Goal: Task Accomplishment & Management: Manage account settings

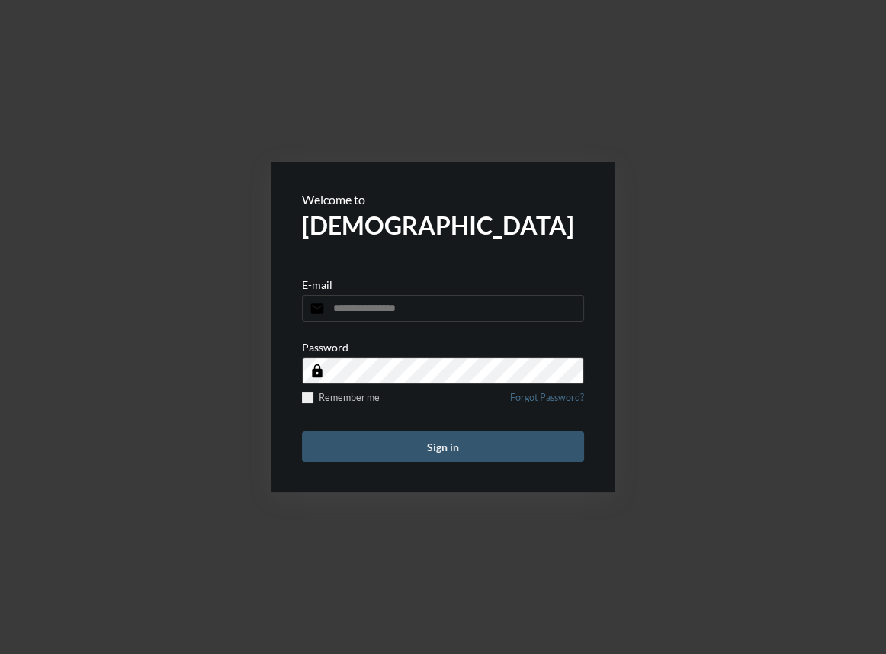
type input "**********"
click at [456, 439] on button "Sign in" at bounding box center [443, 447] width 282 height 31
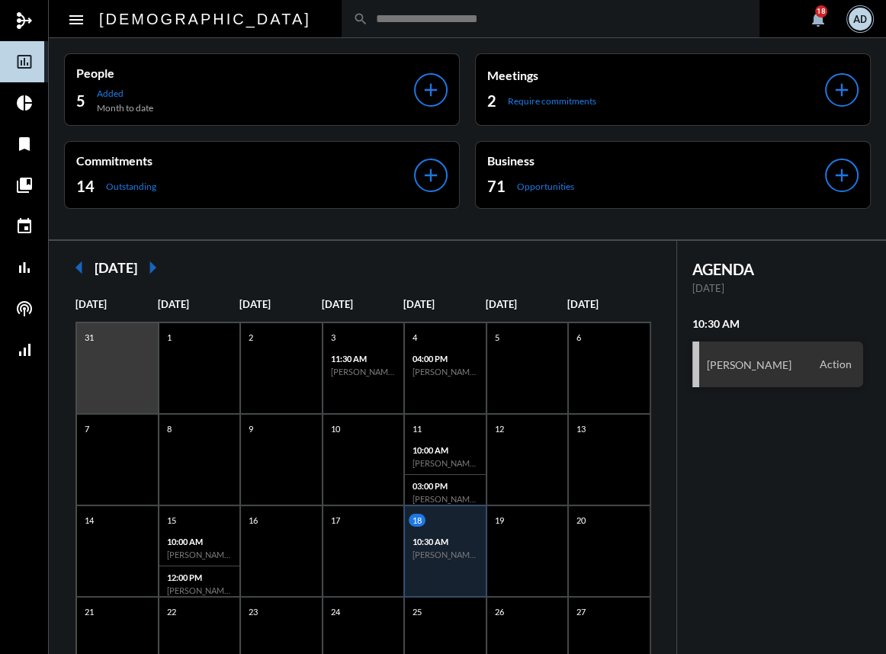
click at [368, 21] on input "text" at bounding box center [558, 18] width 380 height 13
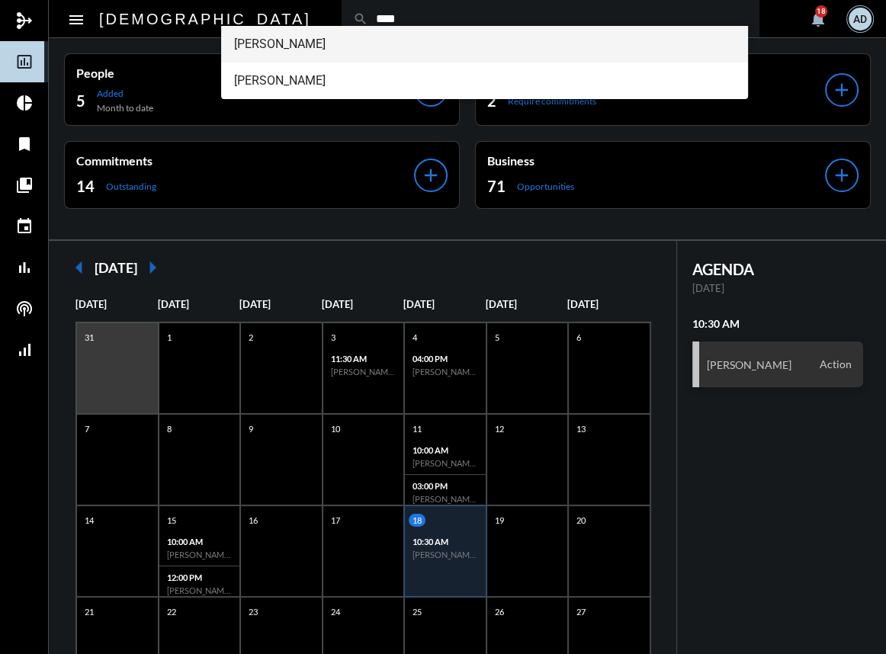
type input "****"
click at [291, 41] on span "[PERSON_NAME]" at bounding box center [484, 44] width 502 height 37
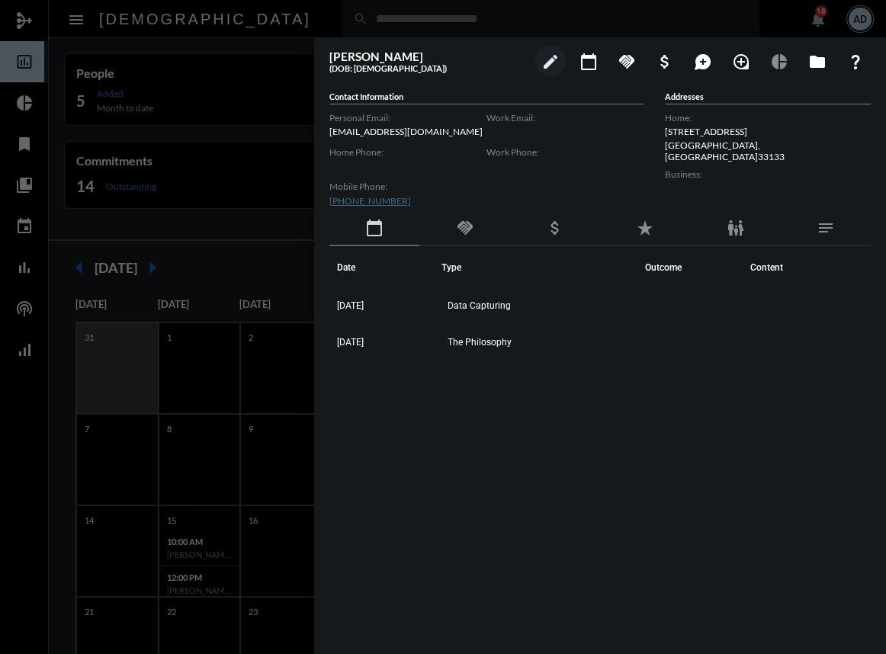
drag, startPoint x: 243, startPoint y: 140, endPoint x: 261, endPoint y: 56, distance: 85.7
click at [245, 134] on div at bounding box center [443, 327] width 886 height 654
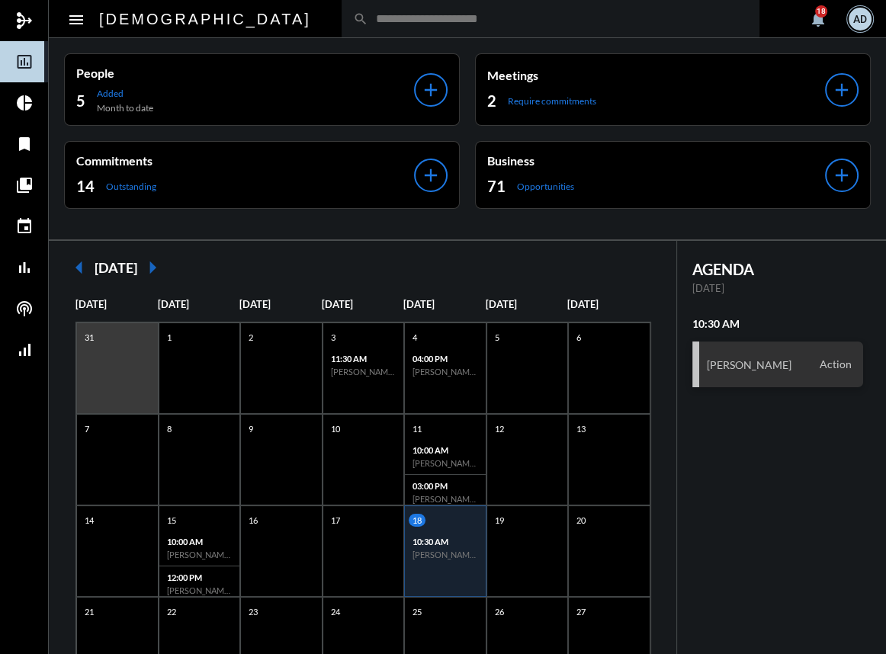
click at [368, 12] on input "text" at bounding box center [558, 18] width 380 height 13
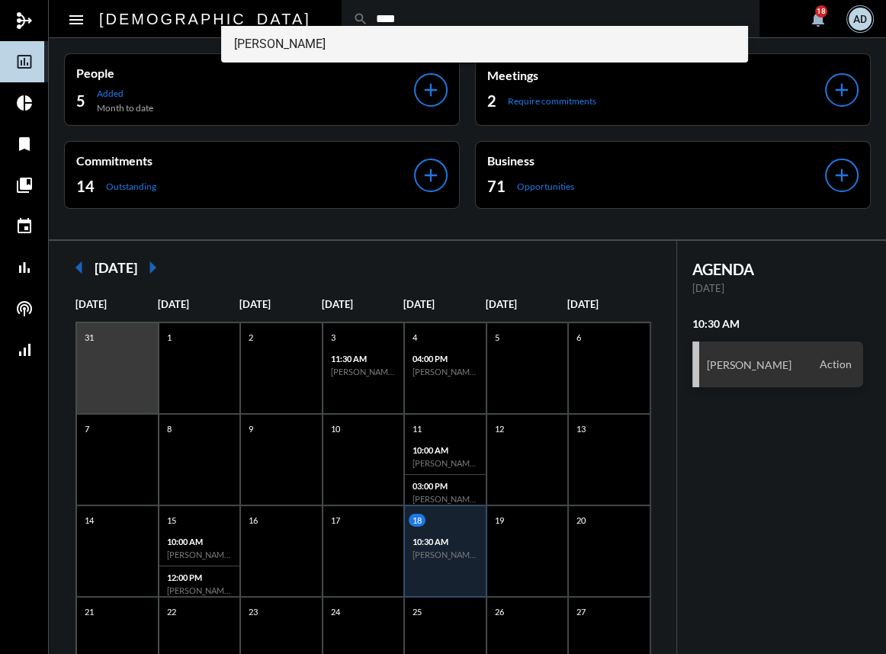
type input "****"
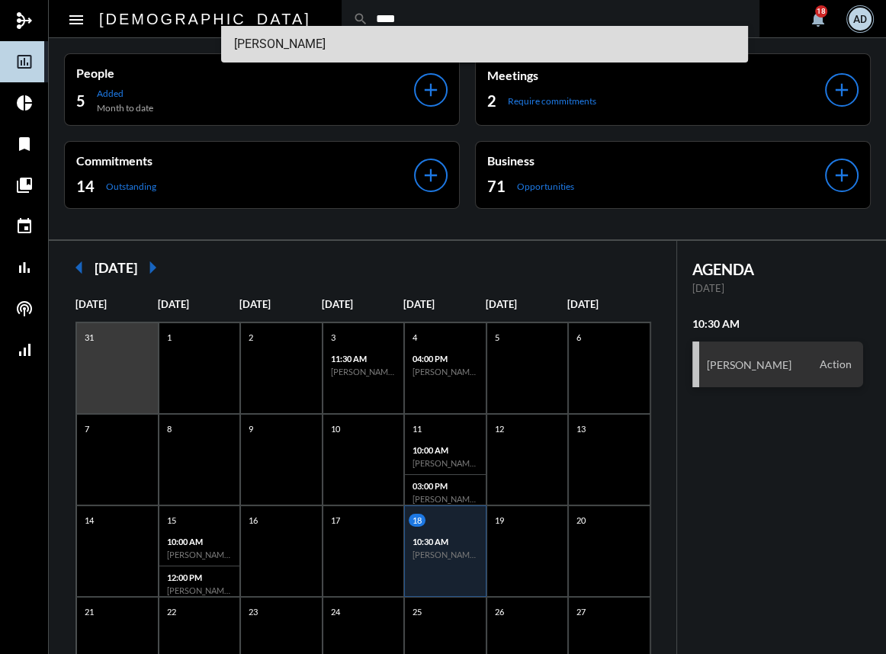
click at [311, 47] on span "[PERSON_NAME]" at bounding box center [484, 44] width 502 height 37
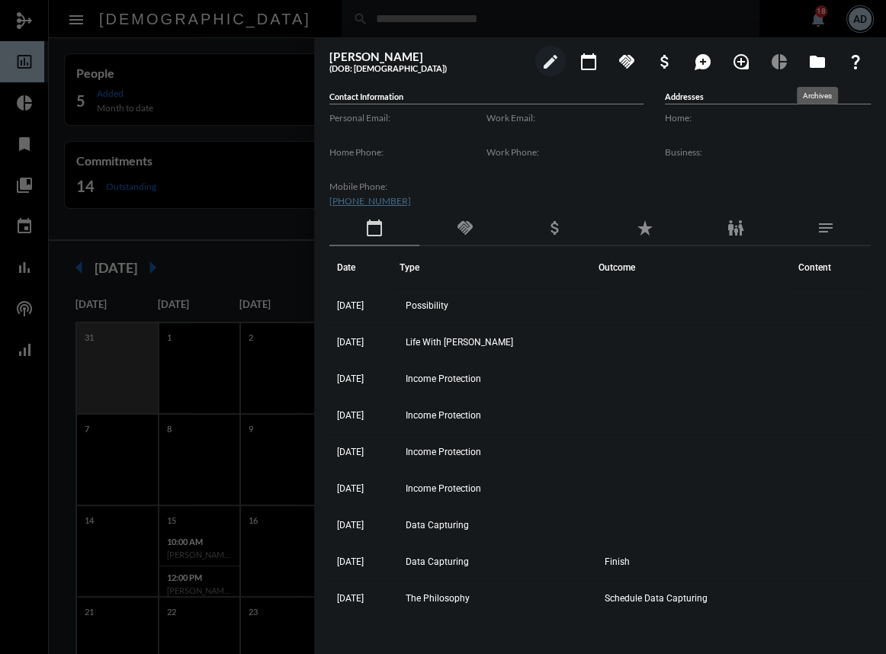
click at [815, 64] on mat-icon "folder" at bounding box center [818, 62] width 18 height 18
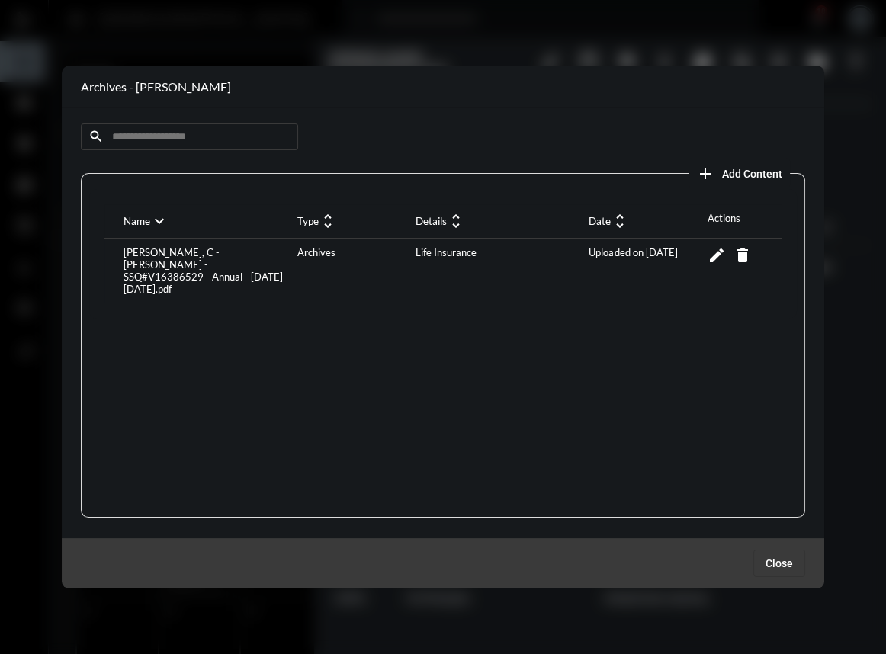
click at [722, 168] on span "Add Content" at bounding box center [752, 174] width 60 height 12
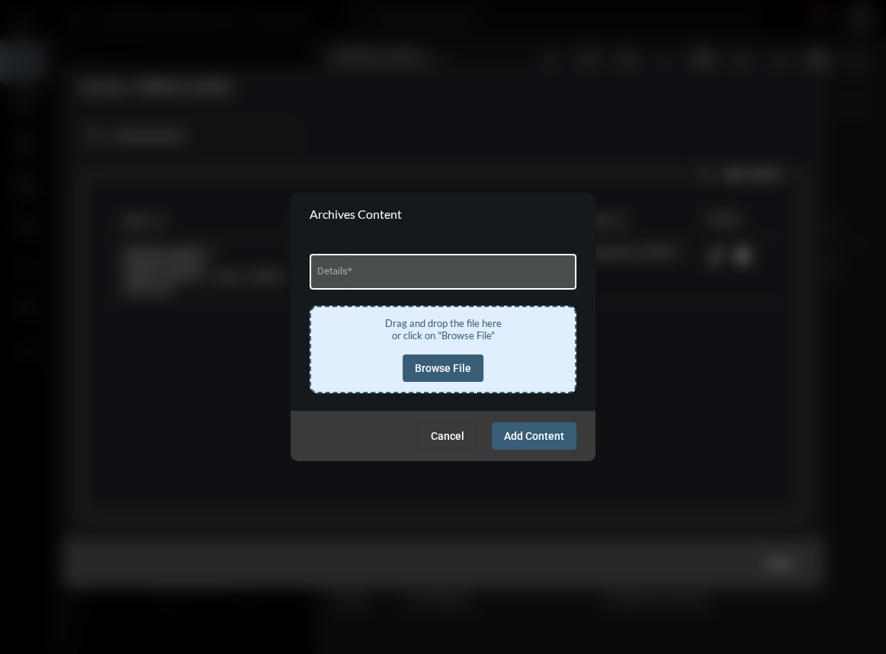
click at [366, 275] on input "Details *" at bounding box center [443, 274] width 252 height 11
click at [410, 285] on div "Details *" at bounding box center [443, 270] width 252 height 39
drag, startPoint x: 349, startPoint y: 277, endPoint x: 356, endPoint y: 281, distance: 7.9
click at [349, 277] on input "Details *" at bounding box center [443, 274] width 252 height 11
type input "**********"
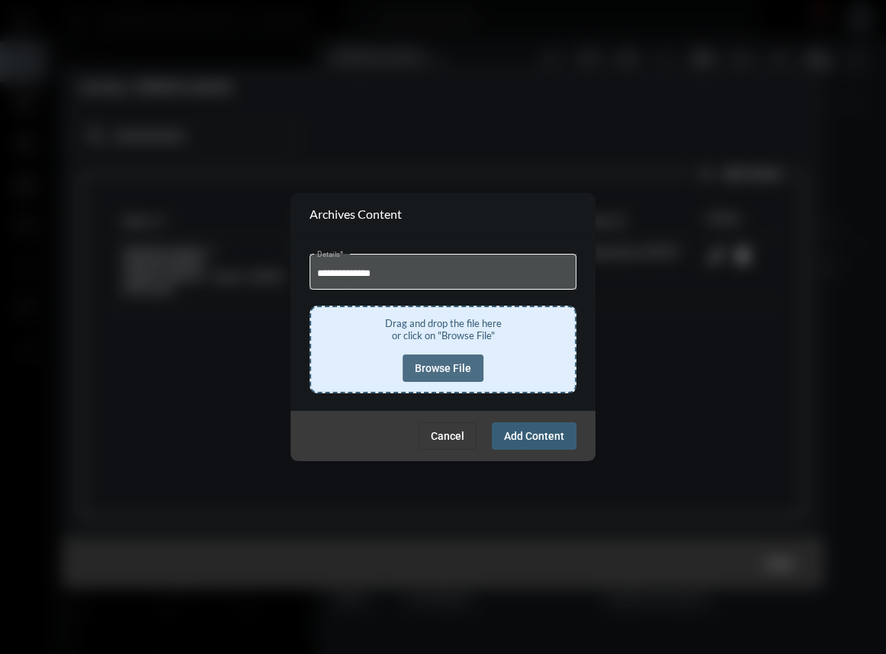
click at [439, 365] on span "Browse File" at bounding box center [443, 368] width 56 height 12
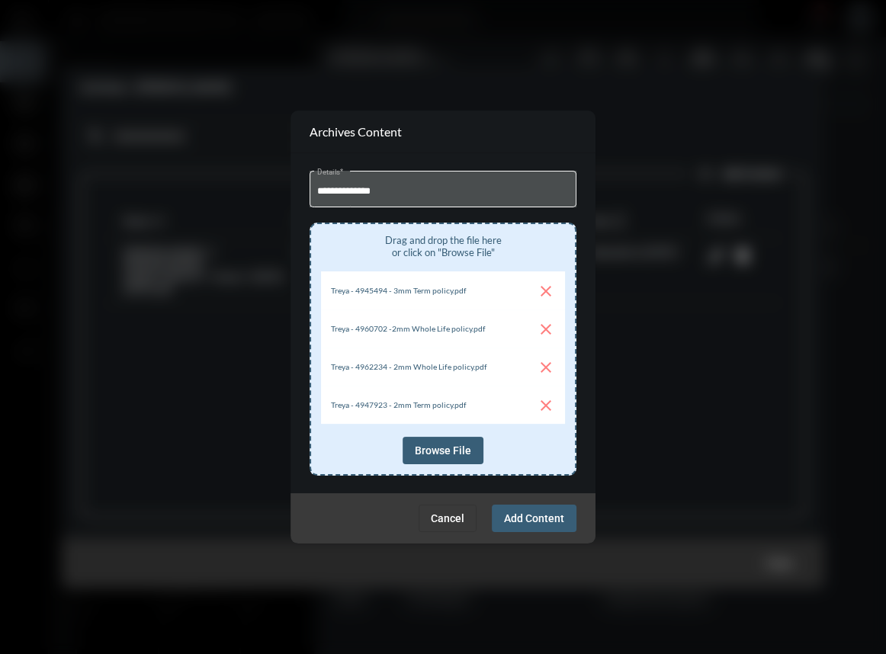
click at [519, 519] on span "Add Content" at bounding box center [534, 519] width 60 height 12
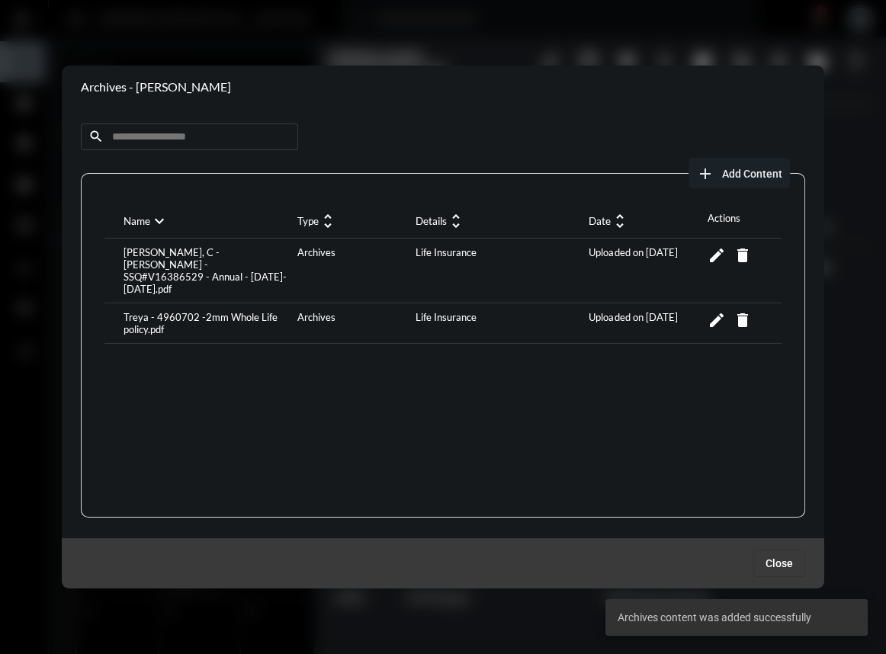
click at [764, 172] on span "Add Content" at bounding box center [752, 174] width 60 height 12
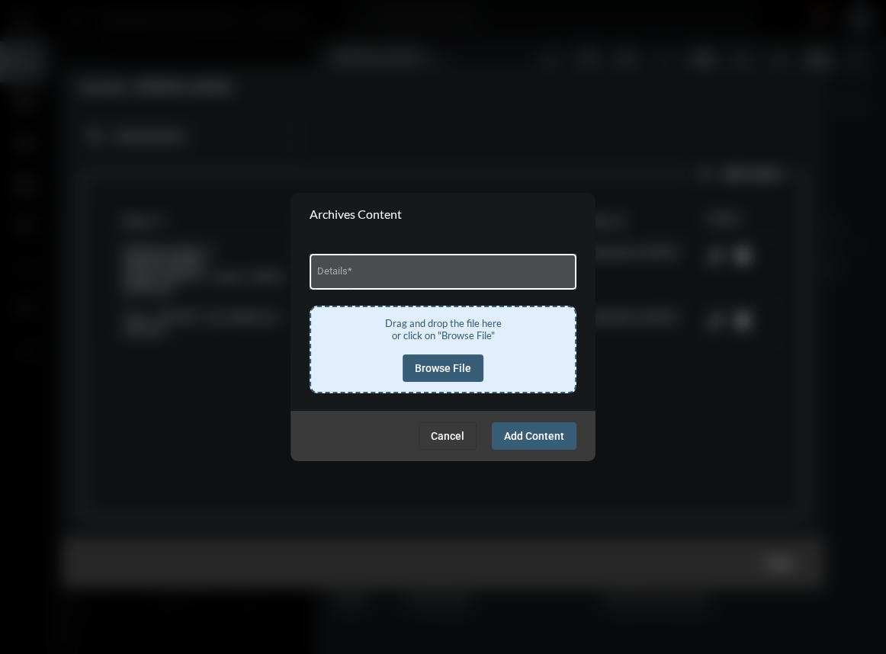
click at [342, 287] on div "Details *" at bounding box center [443, 270] width 252 height 39
click at [346, 279] on input "Details *" at bounding box center [443, 274] width 252 height 11
type input "**********"
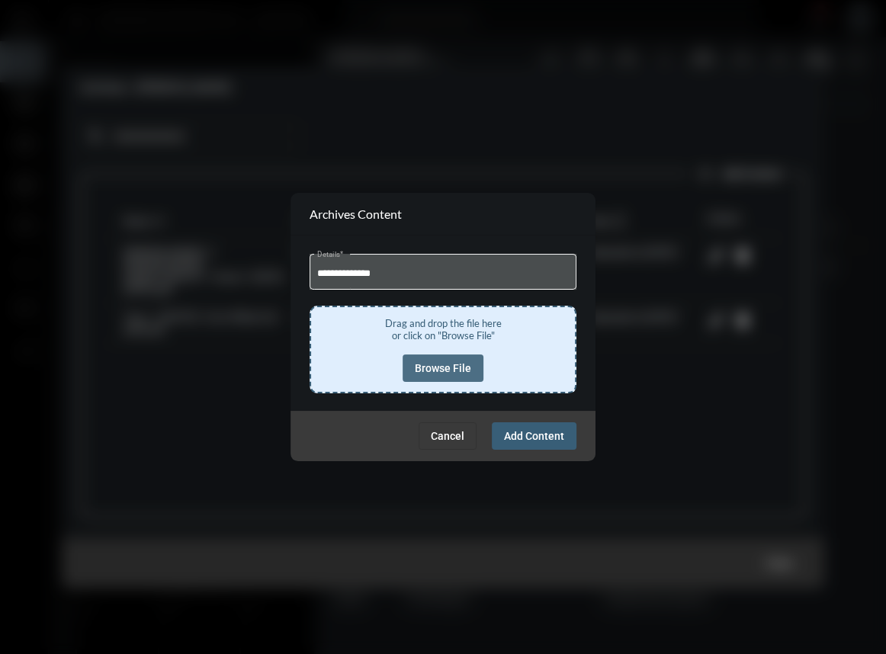
click at [450, 365] on span "Browse File" at bounding box center [443, 368] width 56 height 12
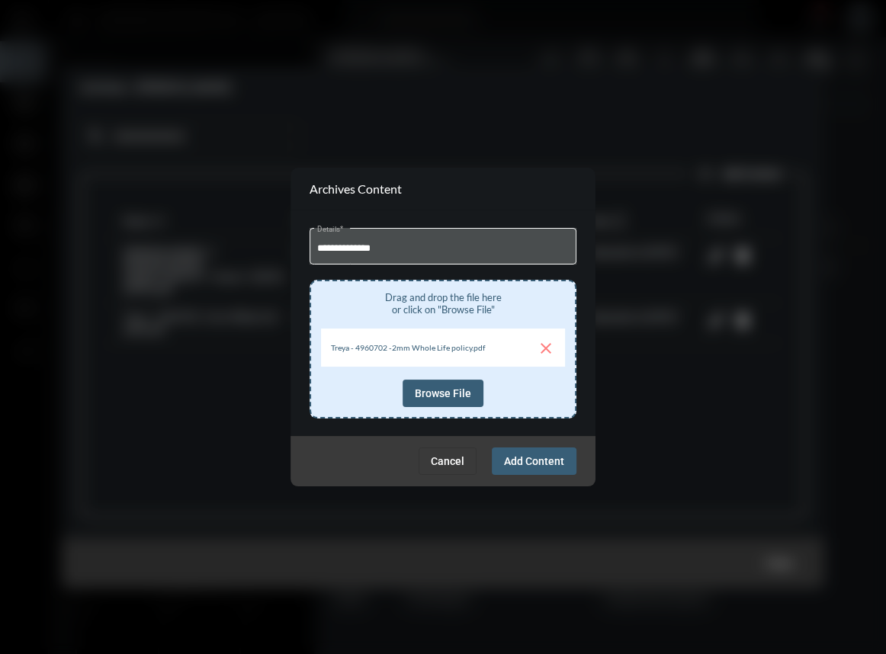
click at [558, 453] on button "Add Content" at bounding box center [534, 461] width 85 height 27
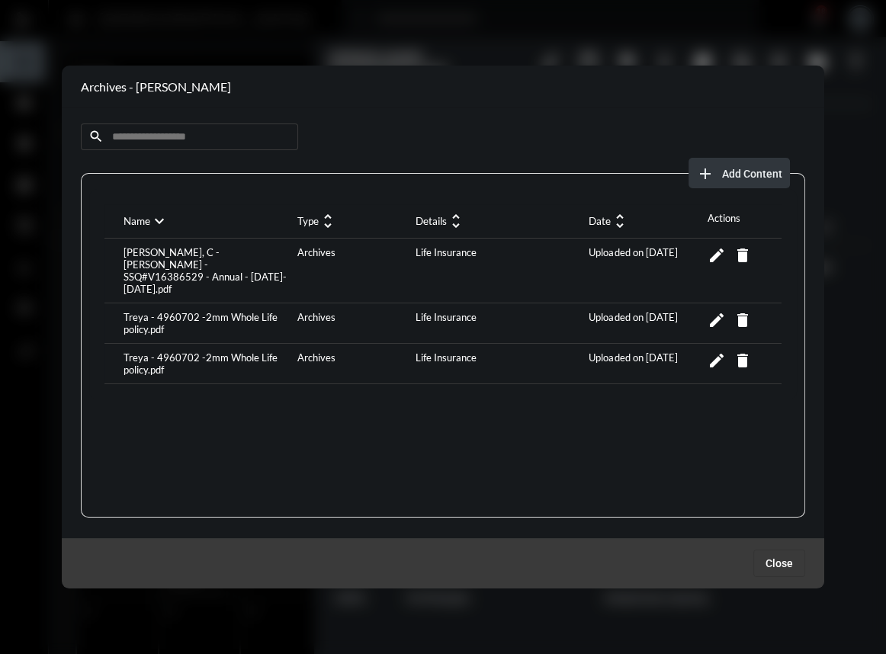
click at [732, 175] on span "Add Content" at bounding box center [752, 174] width 60 height 12
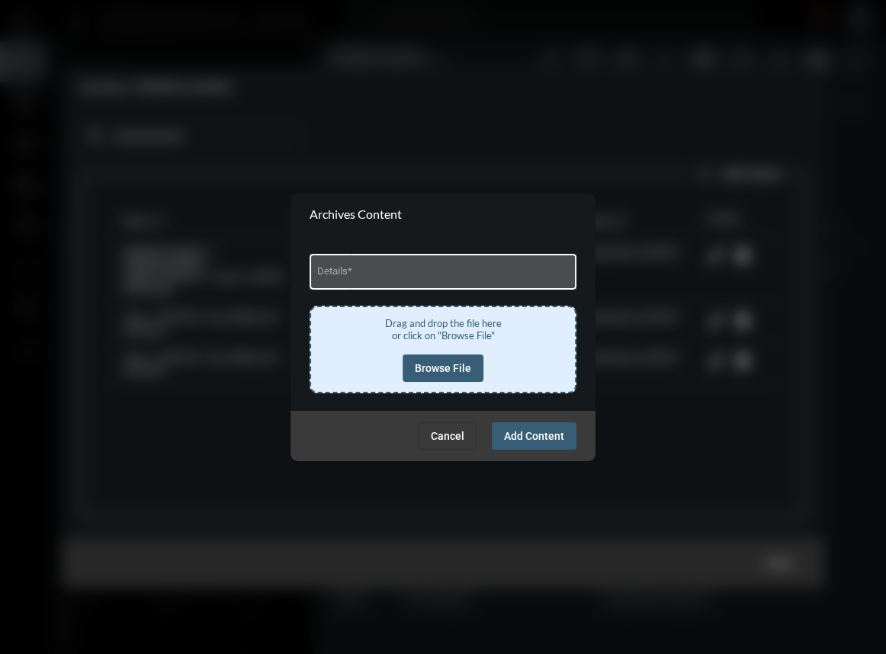
click at [414, 280] on input "Details *" at bounding box center [443, 274] width 252 height 11
type input "**********"
click at [455, 365] on span "Browse File" at bounding box center [443, 368] width 56 height 12
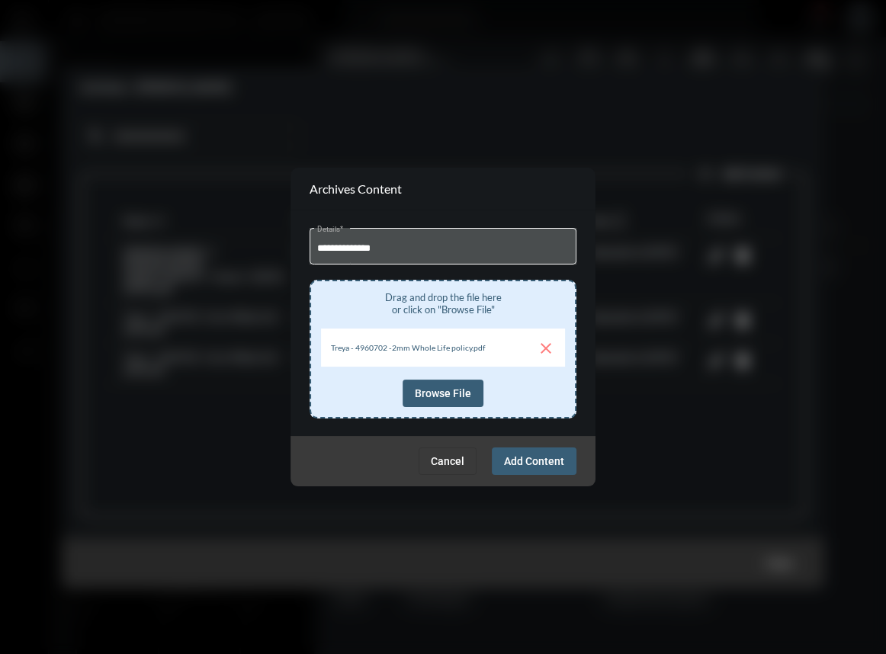
click at [563, 452] on button "Add Content" at bounding box center [534, 461] width 85 height 27
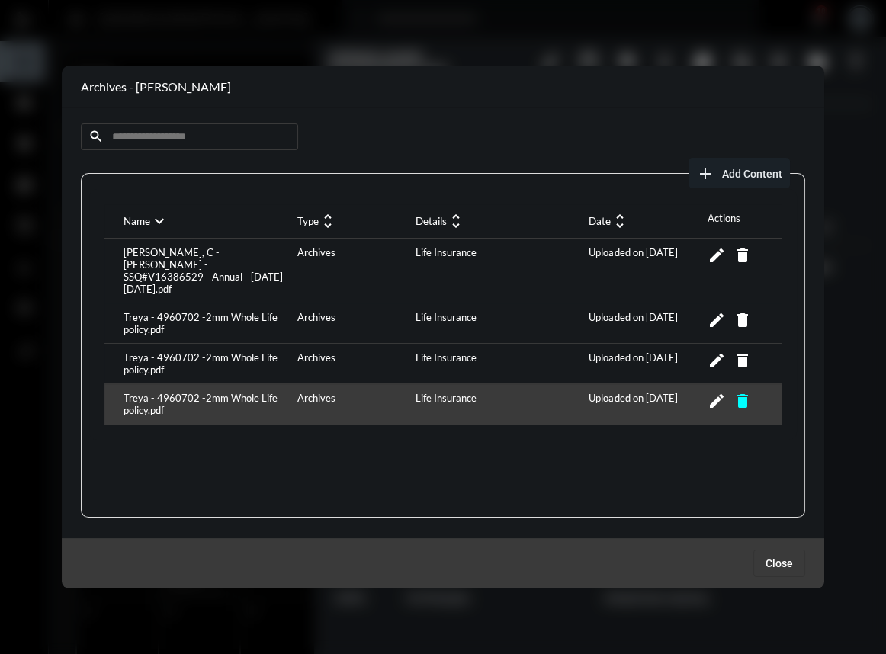
click at [736, 392] on mat-icon "delete" at bounding box center [742, 401] width 18 height 18
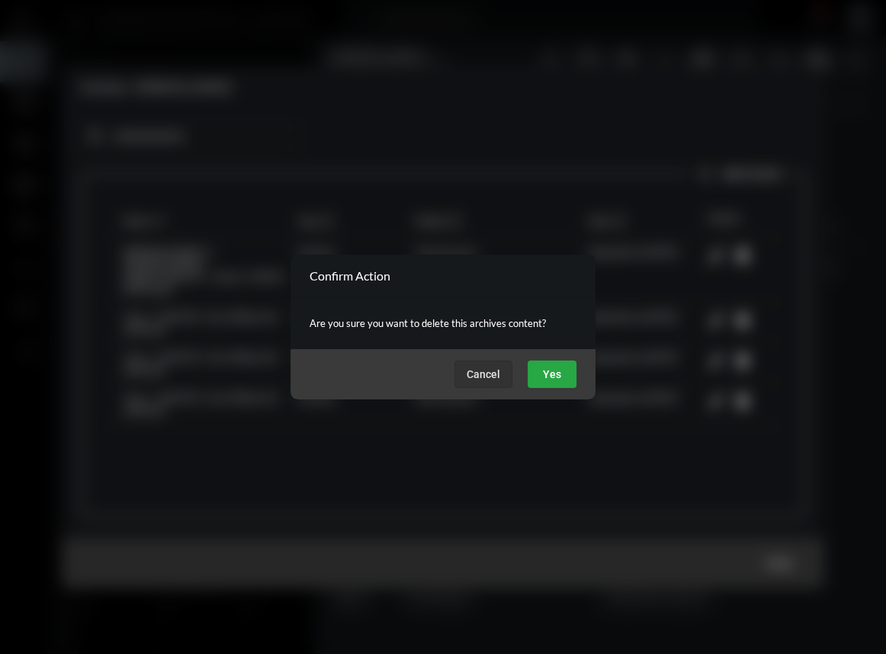
click at [568, 383] on button "Yes" at bounding box center [552, 374] width 49 height 27
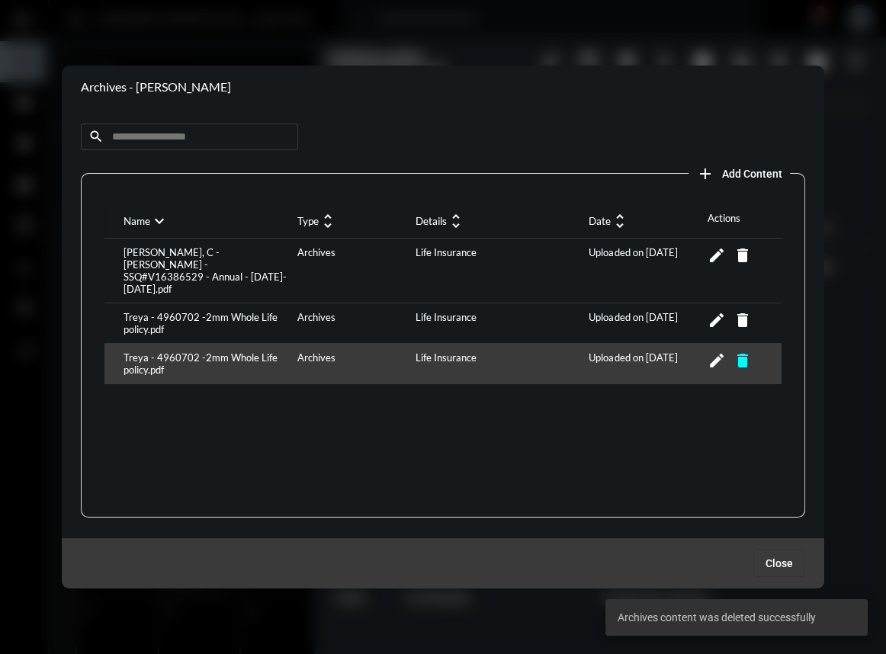
click at [739, 352] on mat-icon "delete" at bounding box center [742, 361] width 18 height 18
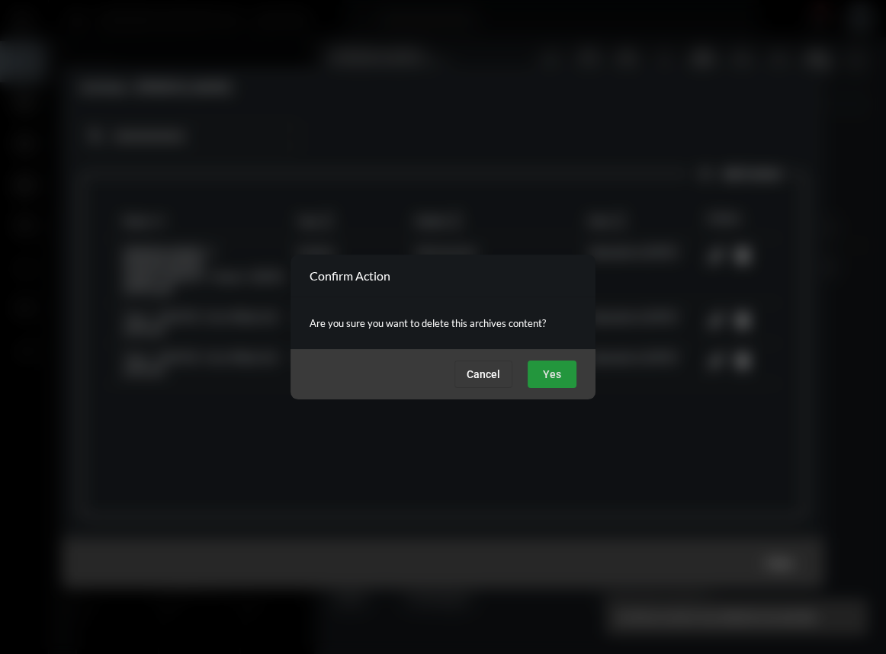
click at [553, 372] on span "Yes" at bounding box center [552, 374] width 18 height 12
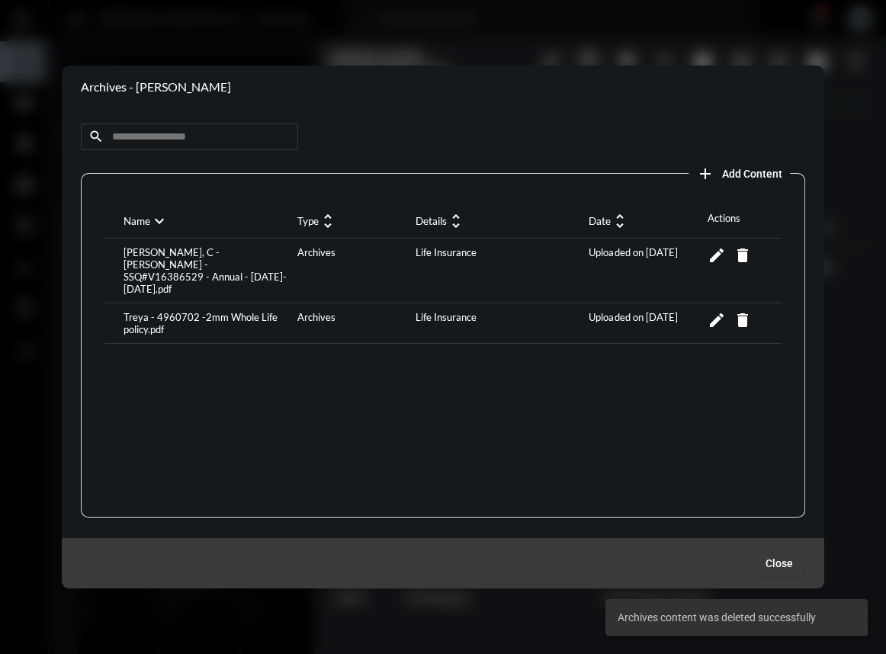
click at [756, 168] on span "Add Content" at bounding box center [752, 174] width 60 height 12
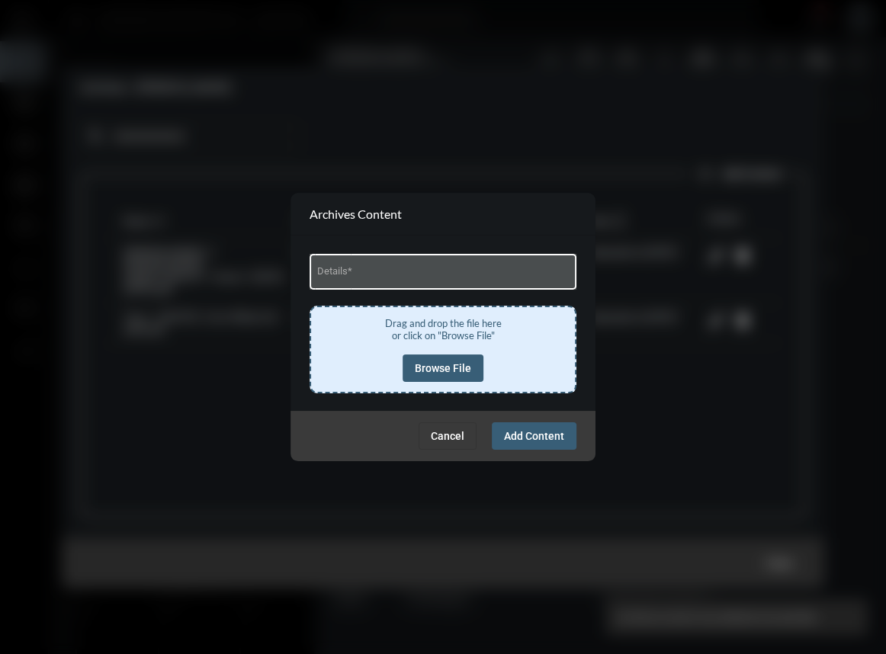
click at [358, 284] on div "Details *" at bounding box center [443, 270] width 252 height 39
click at [360, 275] on input "Details *" at bounding box center [443, 274] width 252 height 11
type input "**********"
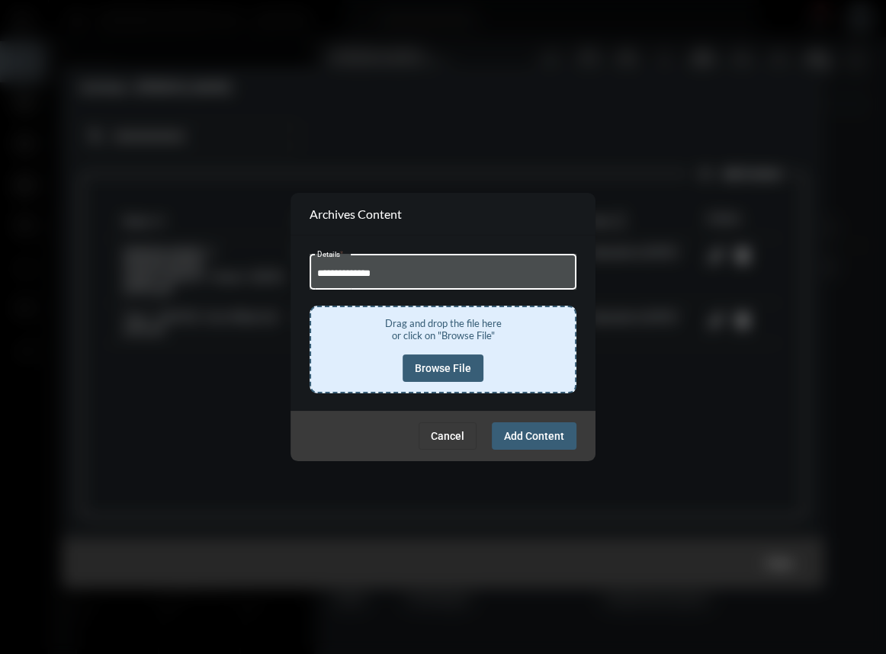
click at [473, 376] on button "Browse File" at bounding box center [443, 368] width 81 height 27
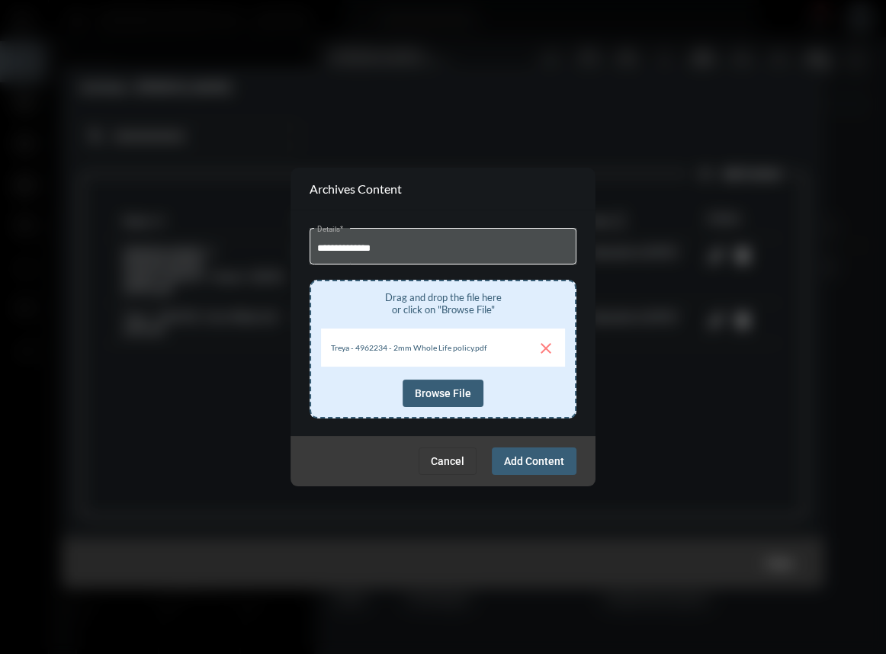
click at [521, 458] on span "Add Content" at bounding box center [534, 461] width 60 height 12
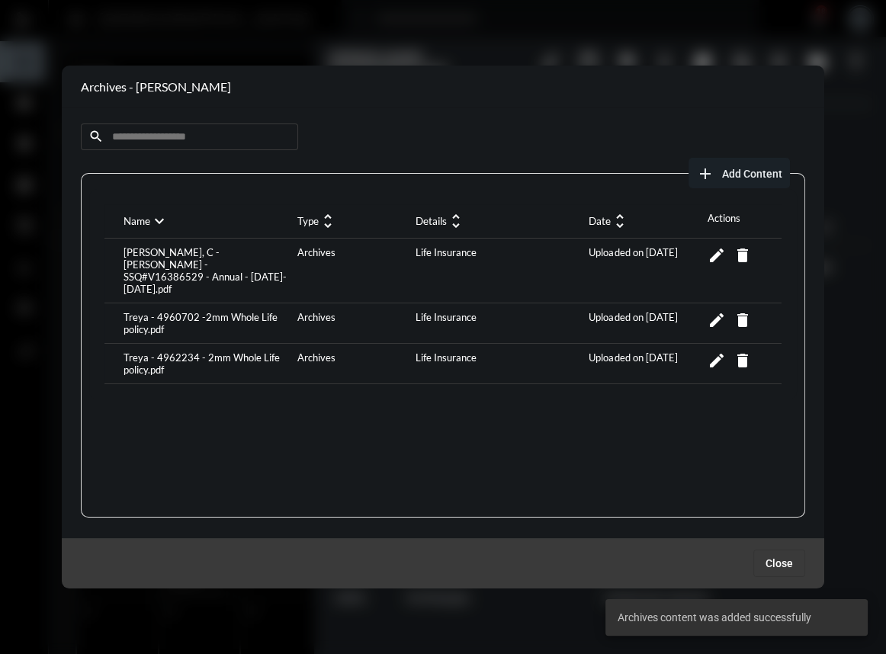
click at [724, 175] on span "Add Content" at bounding box center [752, 174] width 60 height 12
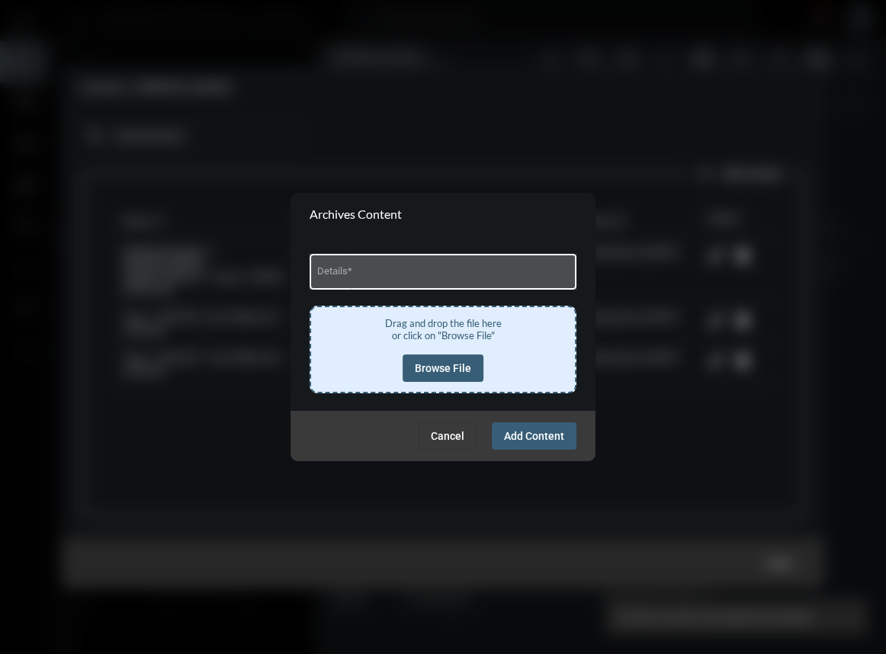
click at [465, 271] on input "Details *" at bounding box center [443, 274] width 252 height 11
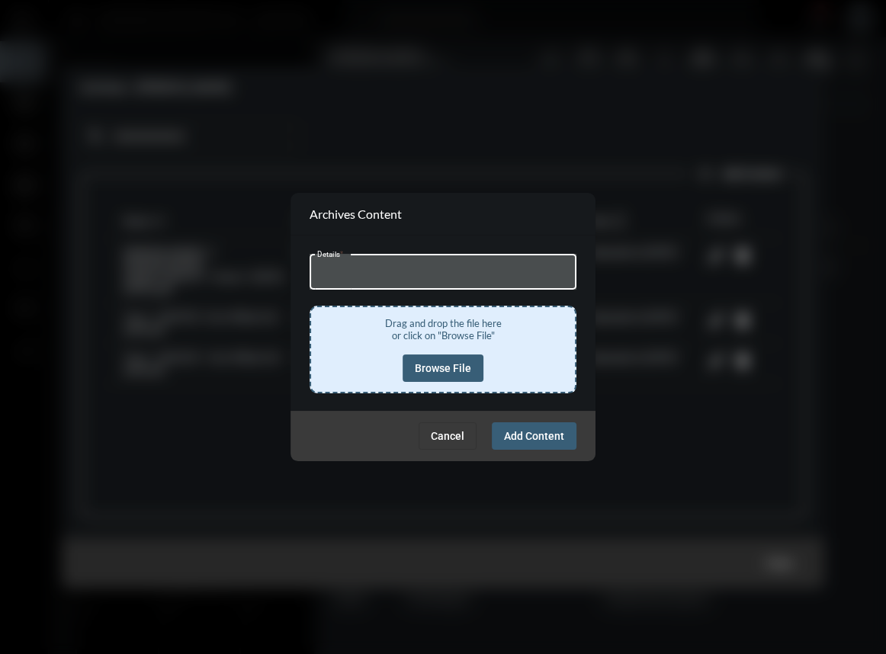
type input "**********"
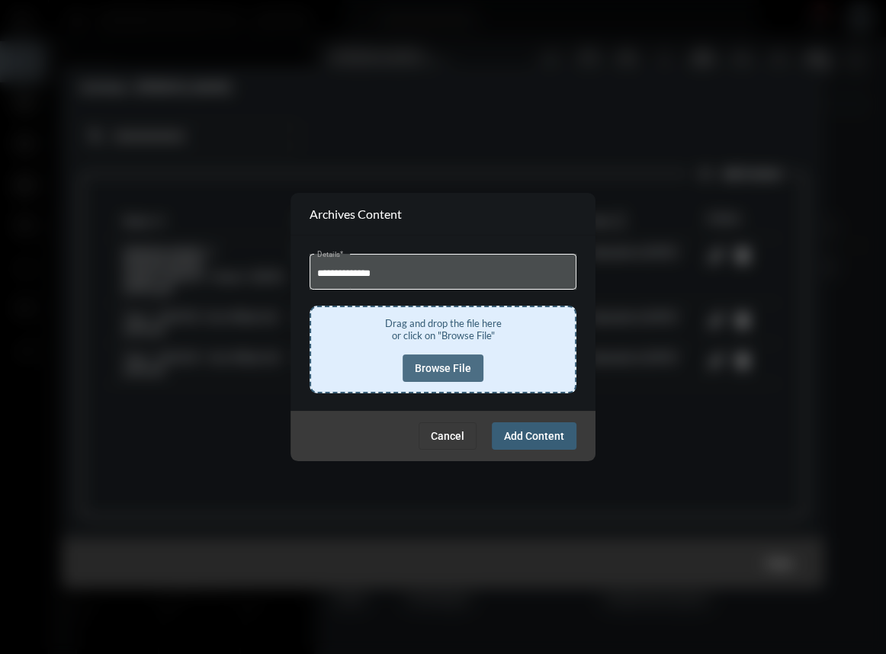
click at [449, 370] on span "Browse File" at bounding box center [443, 368] width 56 height 12
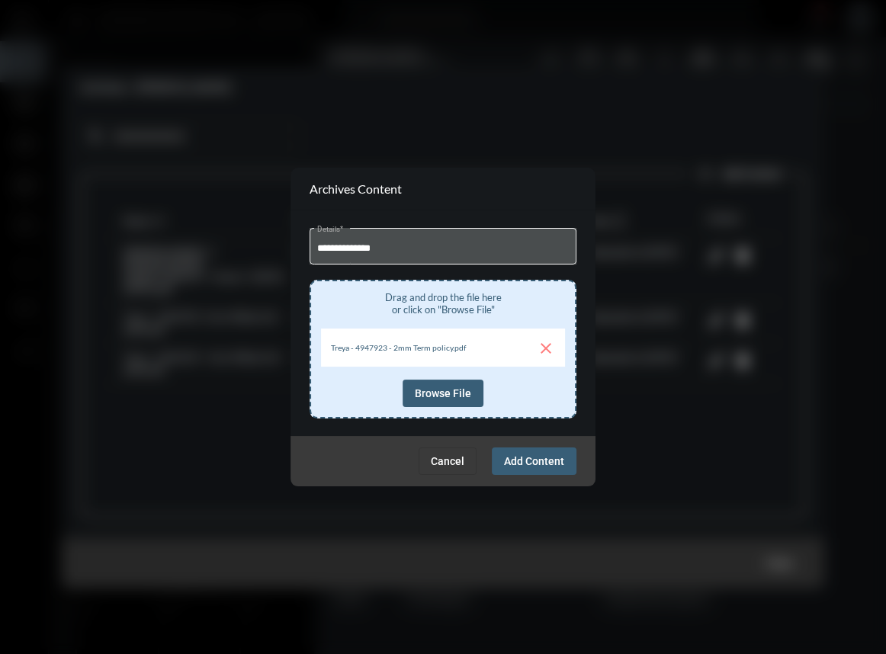
click at [541, 462] on span "Add Content" at bounding box center [534, 461] width 60 height 12
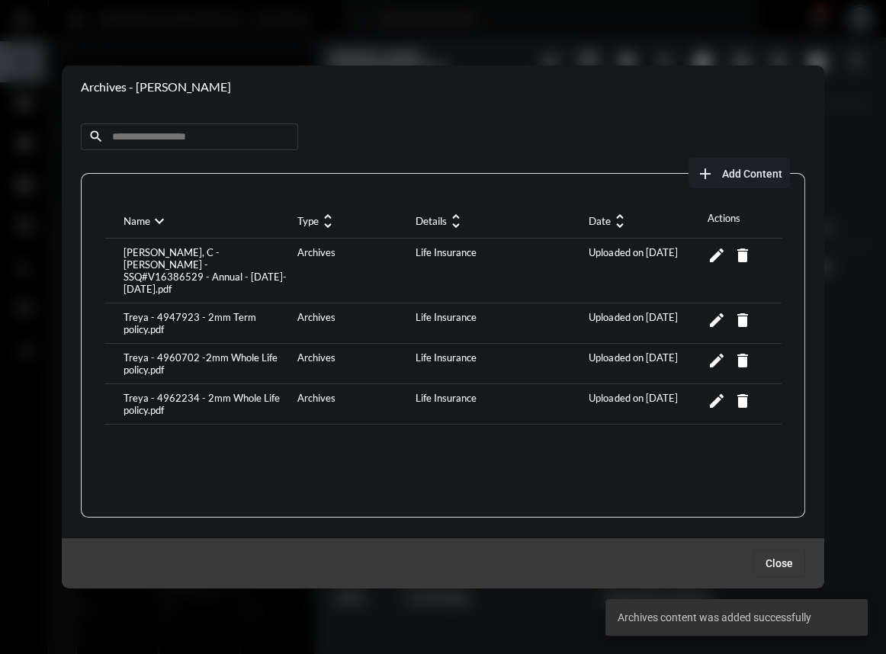
click at [747, 163] on button "add Add Content" at bounding box center [739, 173] width 101 height 31
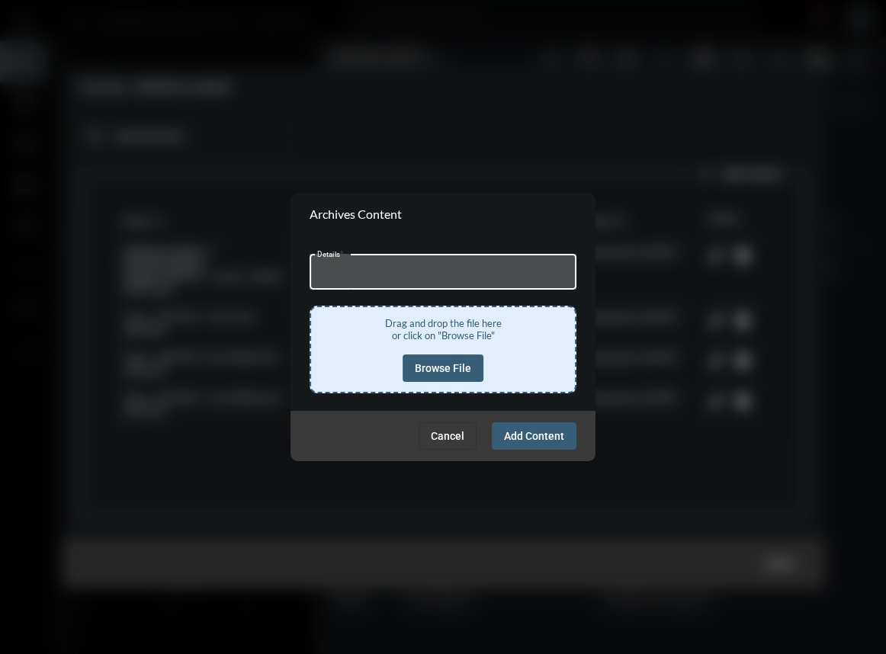
click at [394, 275] on input "Details *" at bounding box center [443, 274] width 252 height 11
type input "**********"
click at [442, 355] on button "Browse File" at bounding box center [443, 368] width 81 height 27
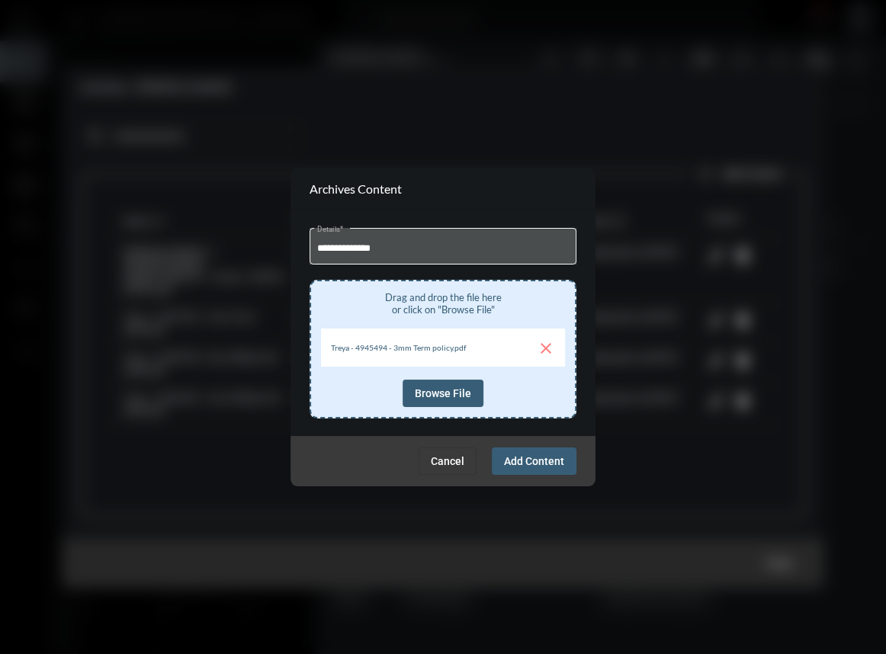
click at [548, 455] on span "Add Content" at bounding box center [534, 461] width 60 height 12
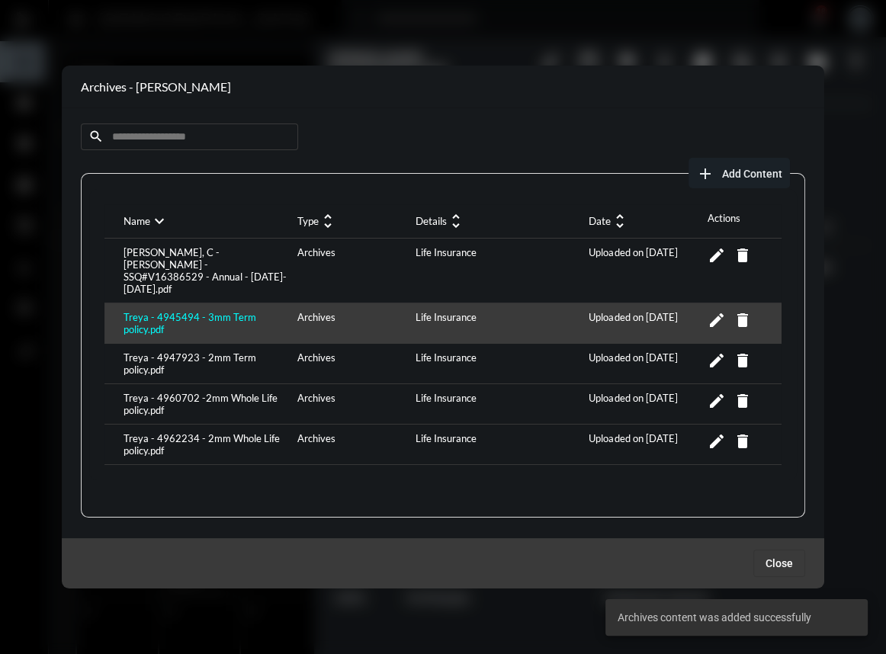
click at [160, 311] on div "Treya - 4945494 - 3mm Term policy.pdf" at bounding box center [207, 323] width 174 height 24
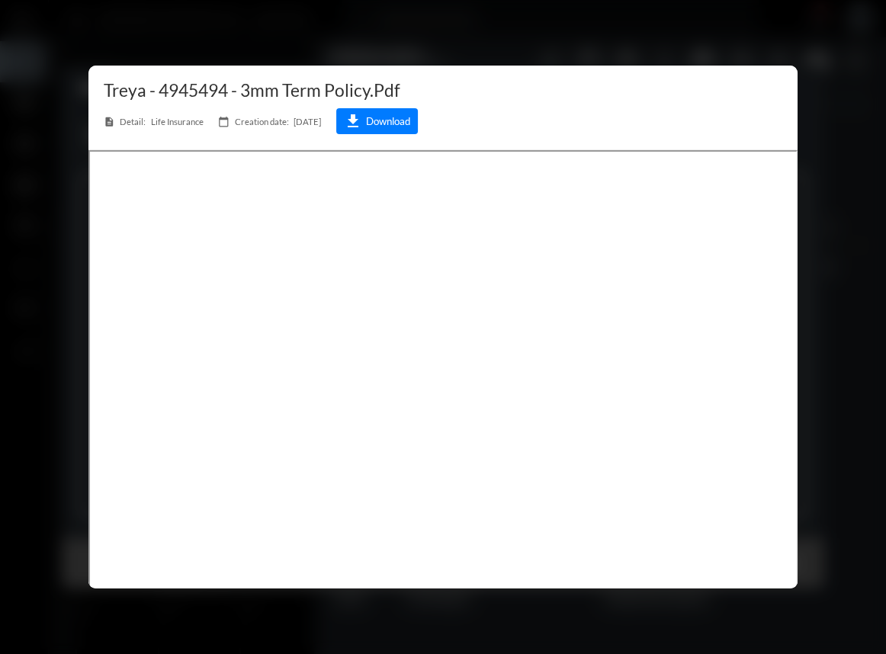
click at [828, 193] on div at bounding box center [443, 327] width 886 height 654
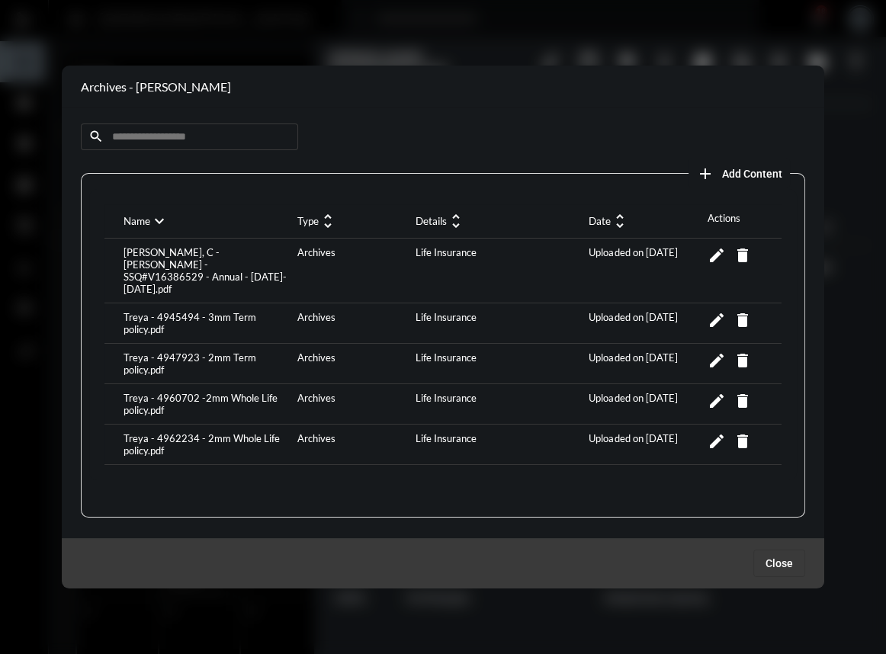
click at [423, 49] on div at bounding box center [443, 327] width 886 height 654
click at [783, 569] on span "Close" at bounding box center [779, 564] width 27 height 12
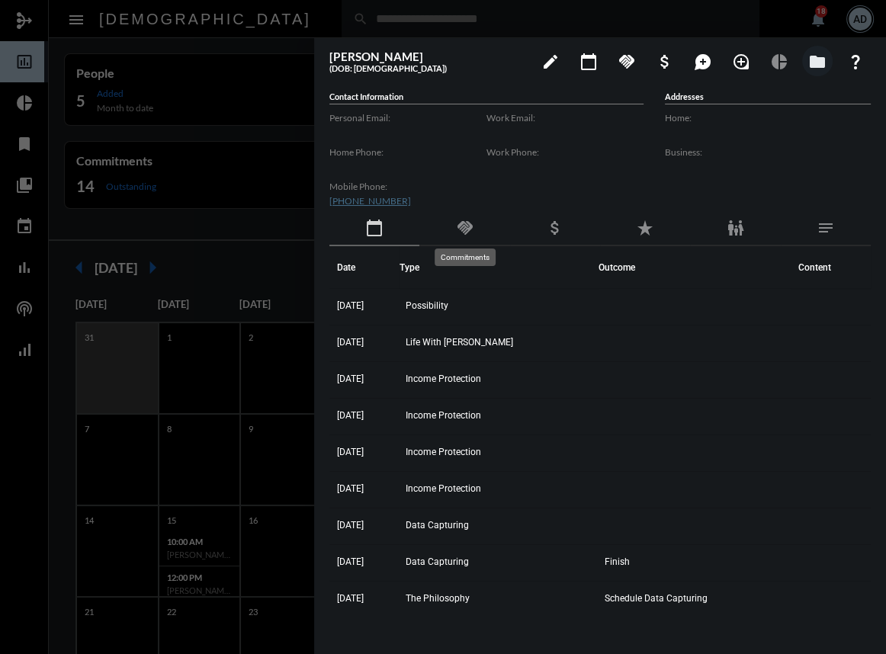
click at [460, 221] on mat-icon "handshake" at bounding box center [464, 228] width 18 height 18
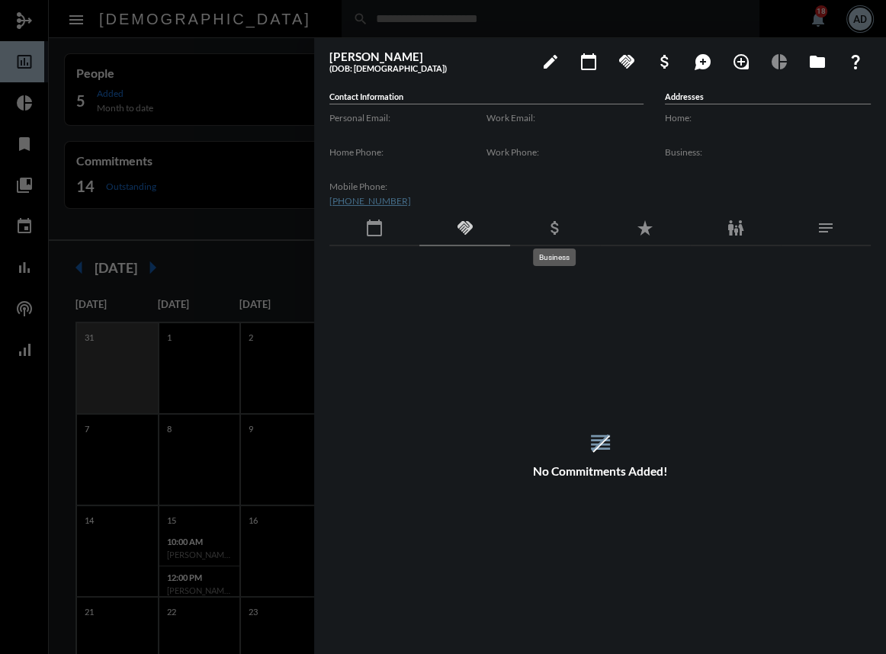
click at [555, 236] on mat-icon "attach_money" at bounding box center [555, 228] width 18 height 18
click at [648, 237] on div "star_rate" at bounding box center [645, 228] width 90 height 35
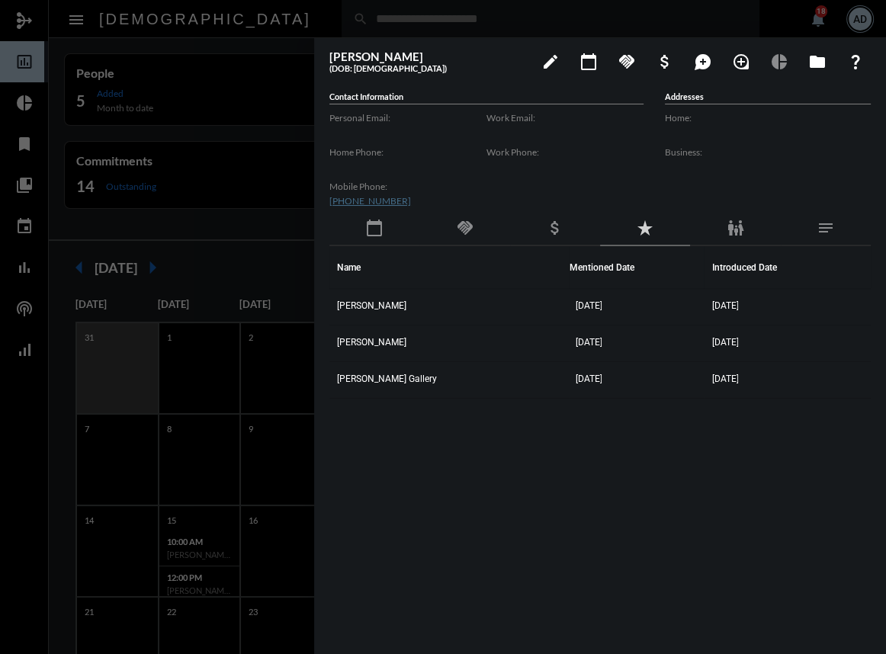
click at [387, 235] on div "calendar_today" at bounding box center [375, 228] width 90 height 35
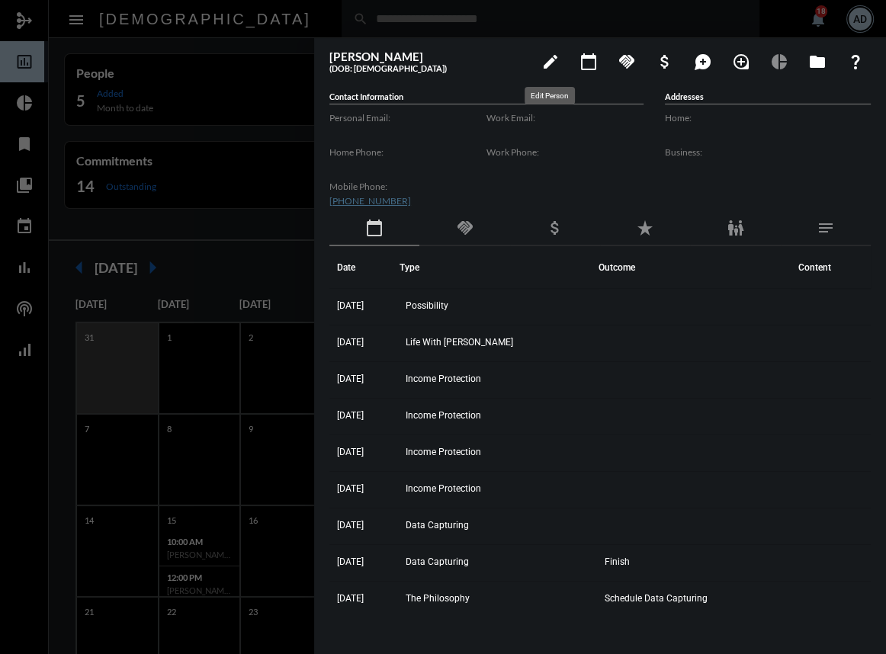
click at [552, 58] on mat-icon "edit" at bounding box center [551, 62] width 18 height 18
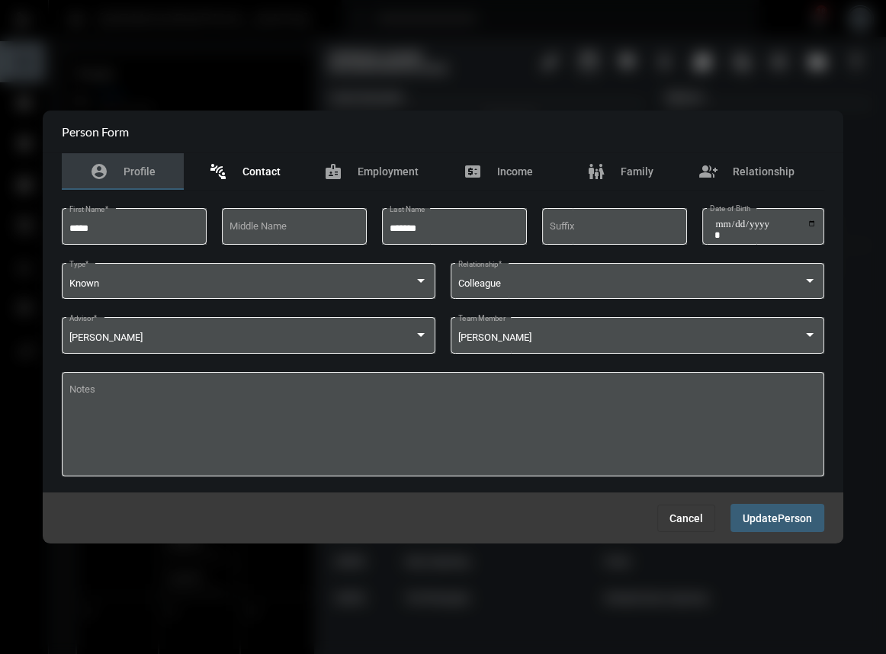
click at [259, 182] on div "connect_without_contact Contact" at bounding box center [245, 171] width 122 height 37
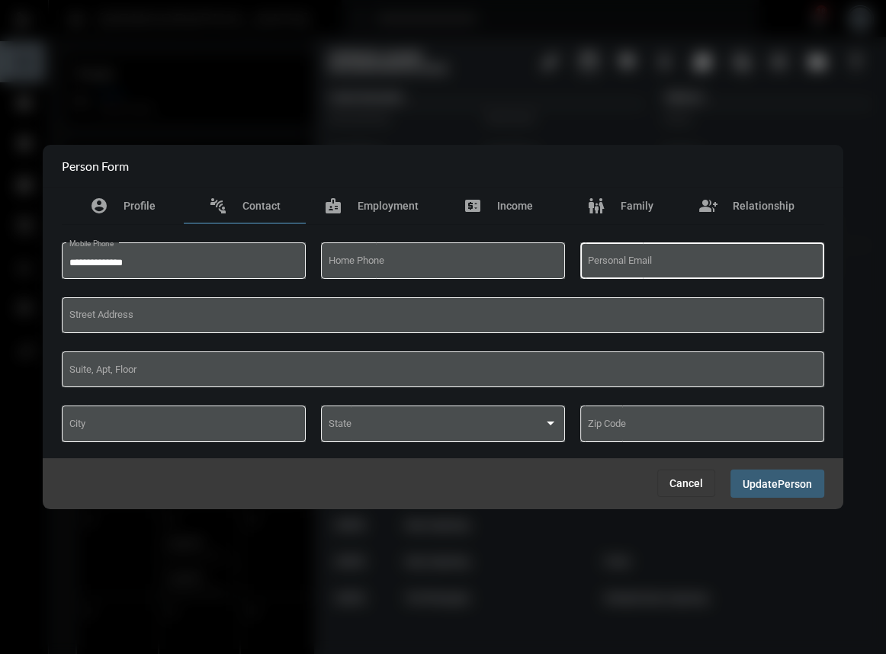
click at [606, 255] on div "Personal Email" at bounding box center [703, 259] width 230 height 39
type input "**********"
click at [773, 487] on span "Update" at bounding box center [760, 484] width 35 height 12
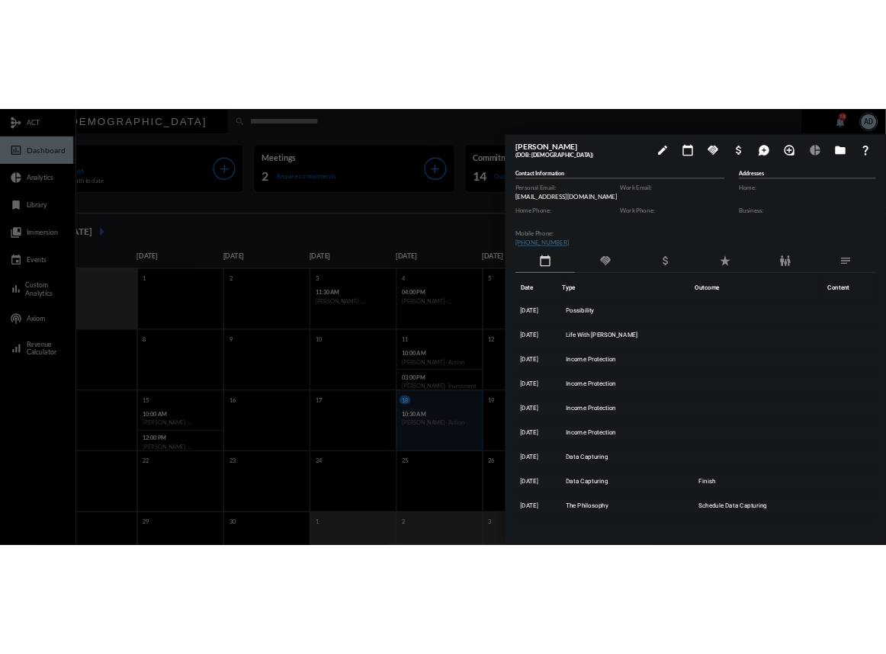
scroll to position [2, 0]
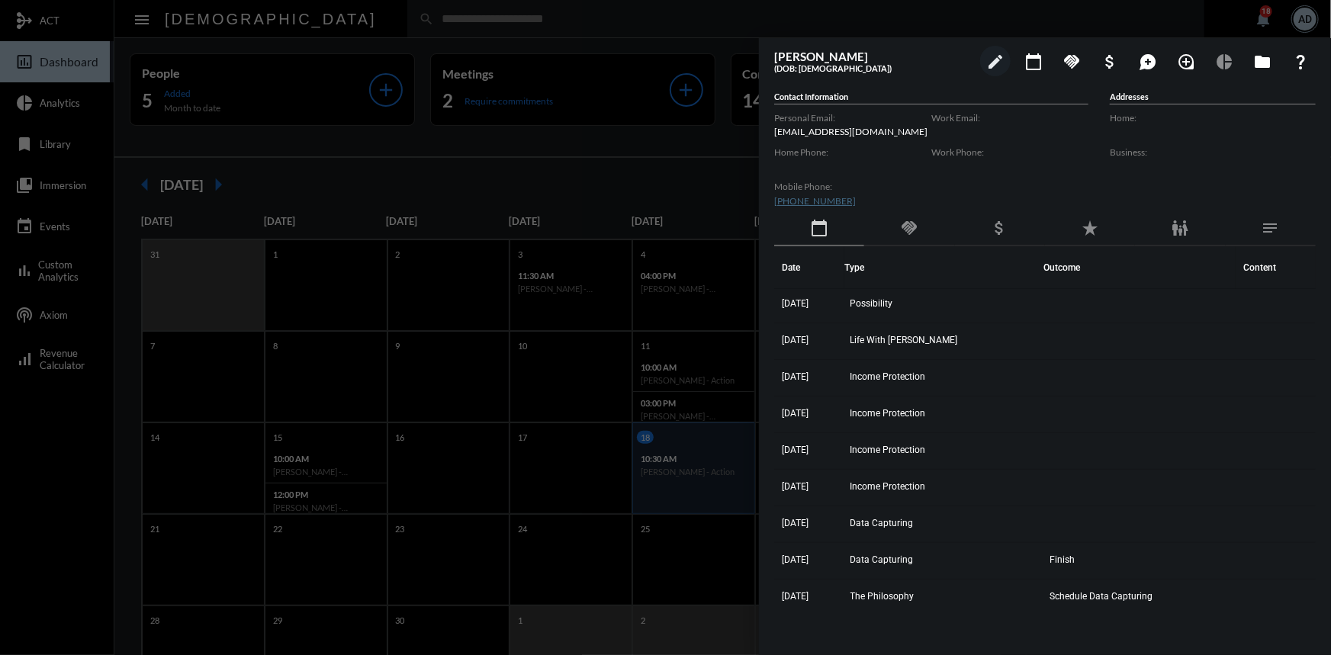
click at [435, 22] on div at bounding box center [665, 327] width 1331 height 655
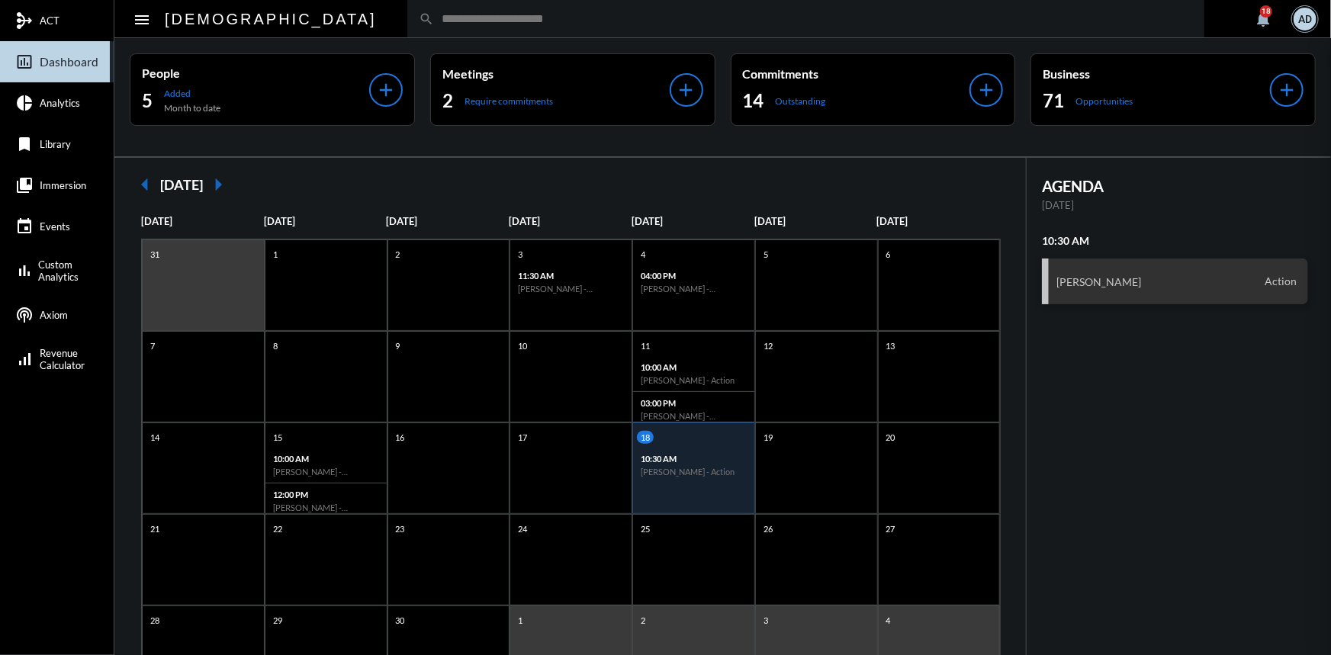
click at [371, 14] on div at bounding box center [665, 327] width 1331 height 655
click at [434, 14] on input "text" at bounding box center [813, 18] width 759 height 13
type input "******"
click at [434, 14] on input "******" at bounding box center [813, 18] width 759 height 13
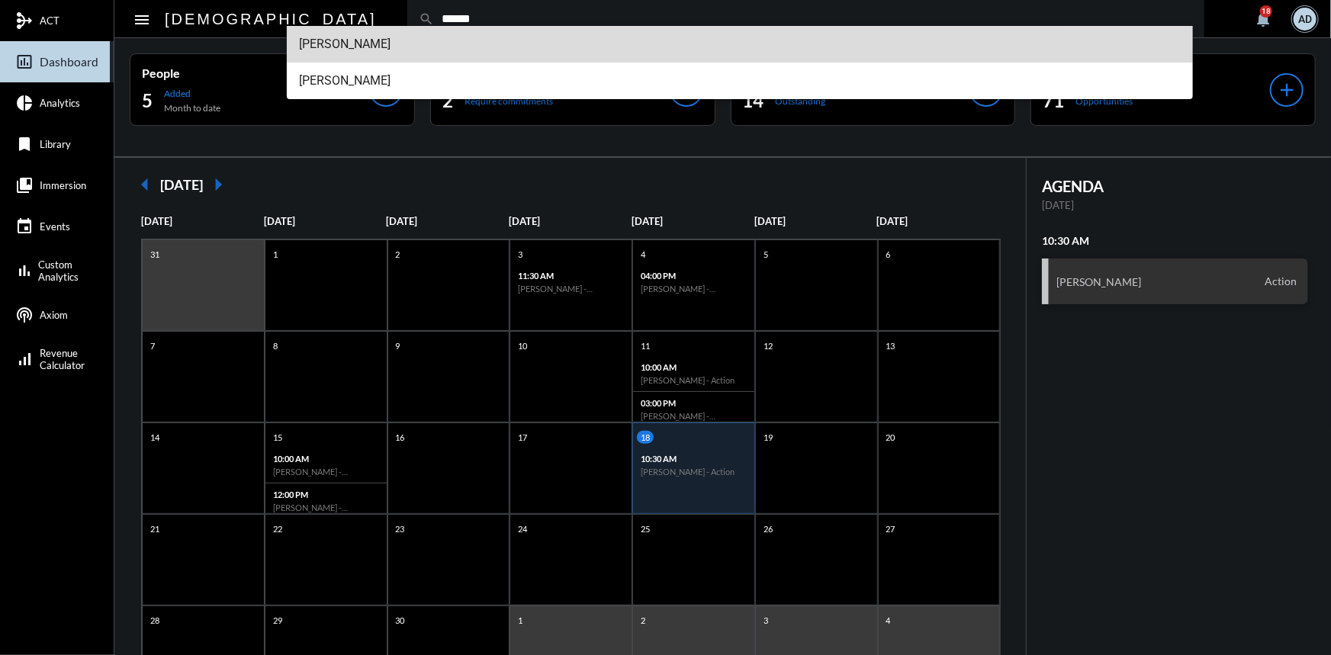
click at [355, 34] on span "[PERSON_NAME]" at bounding box center [740, 44] width 882 height 37
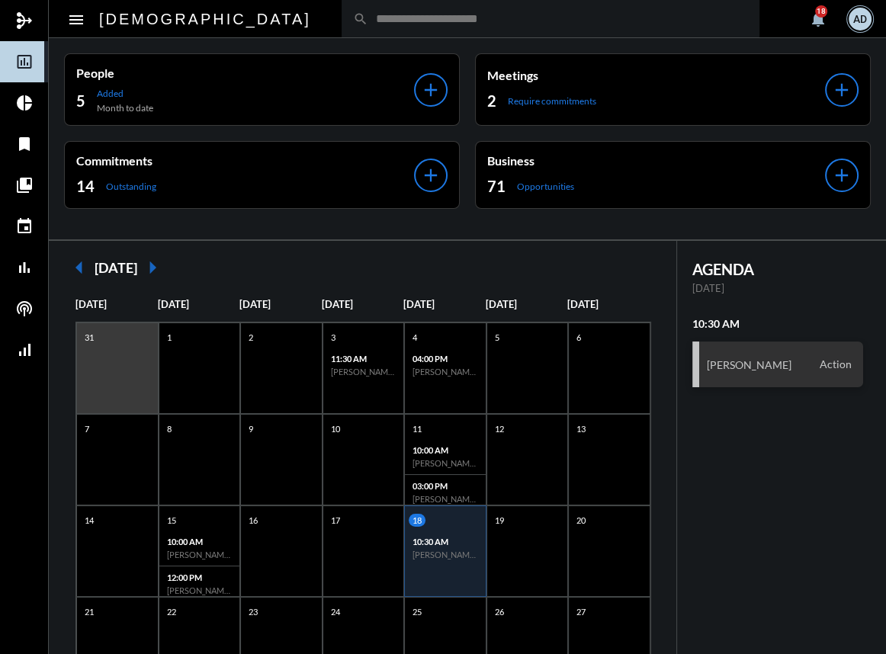
click at [368, 22] on input "text" at bounding box center [558, 18] width 380 height 13
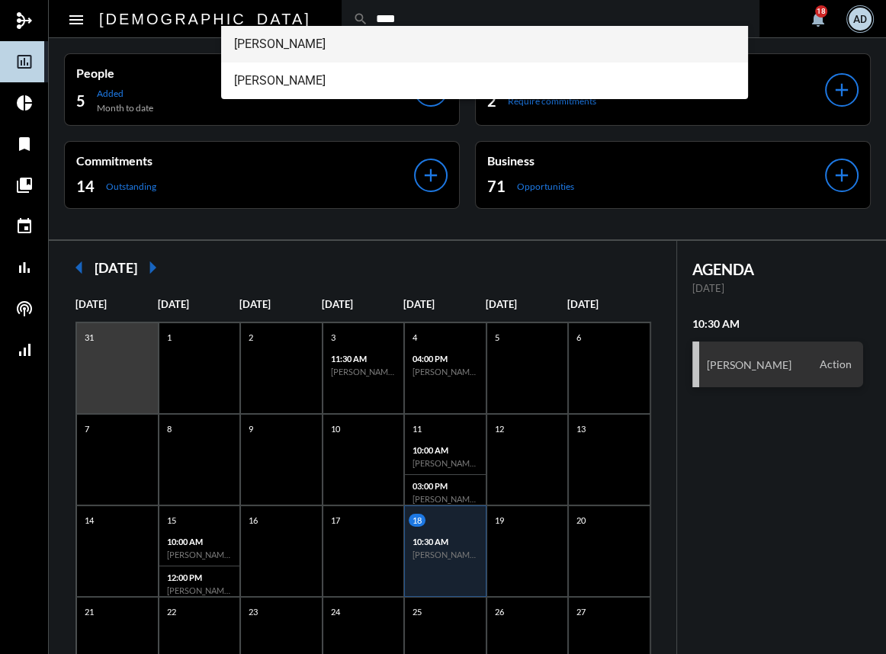
type input "****"
click at [305, 41] on span "[PERSON_NAME]" at bounding box center [484, 44] width 502 height 37
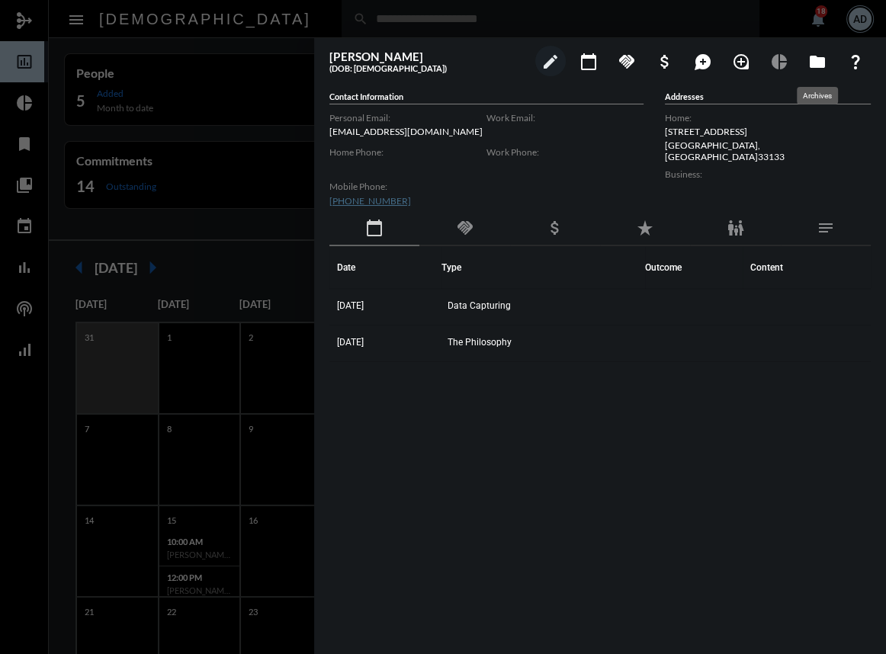
click at [819, 63] on mat-icon "folder" at bounding box center [818, 62] width 18 height 18
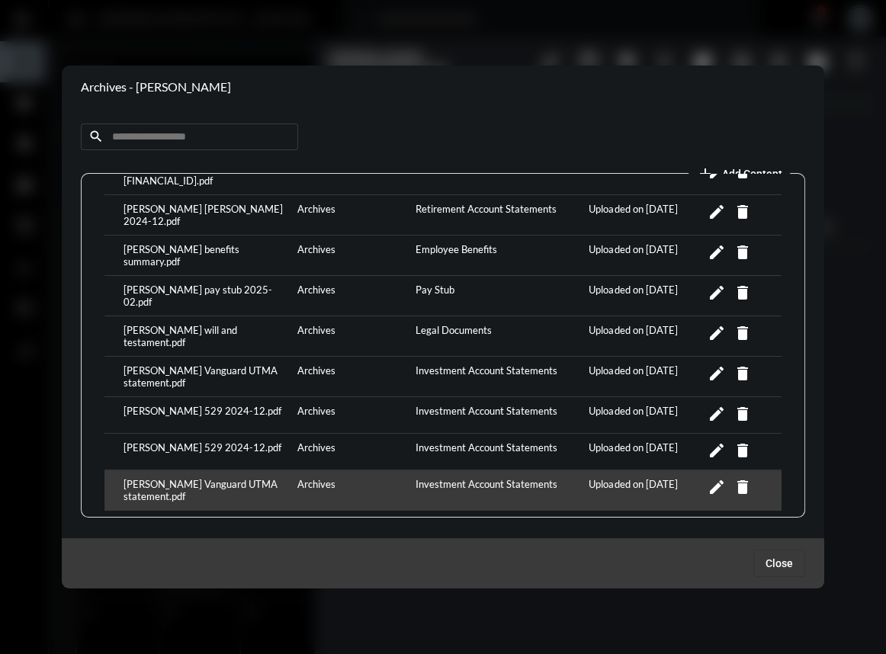
scroll to position [624, 0]
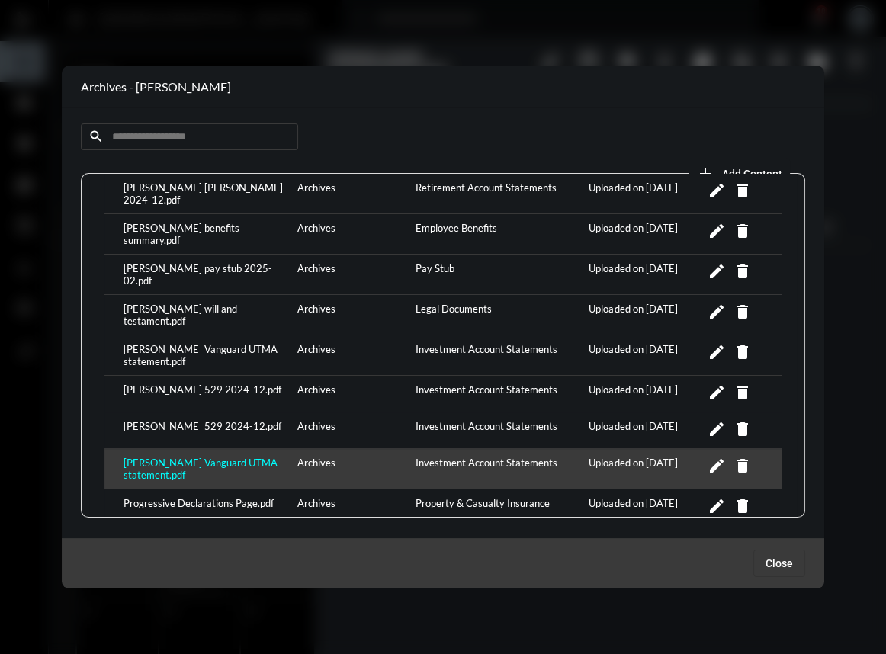
click at [204, 457] on div "Nolan Vargas Vanguard UTMA statement.pdf" at bounding box center [207, 469] width 174 height 24
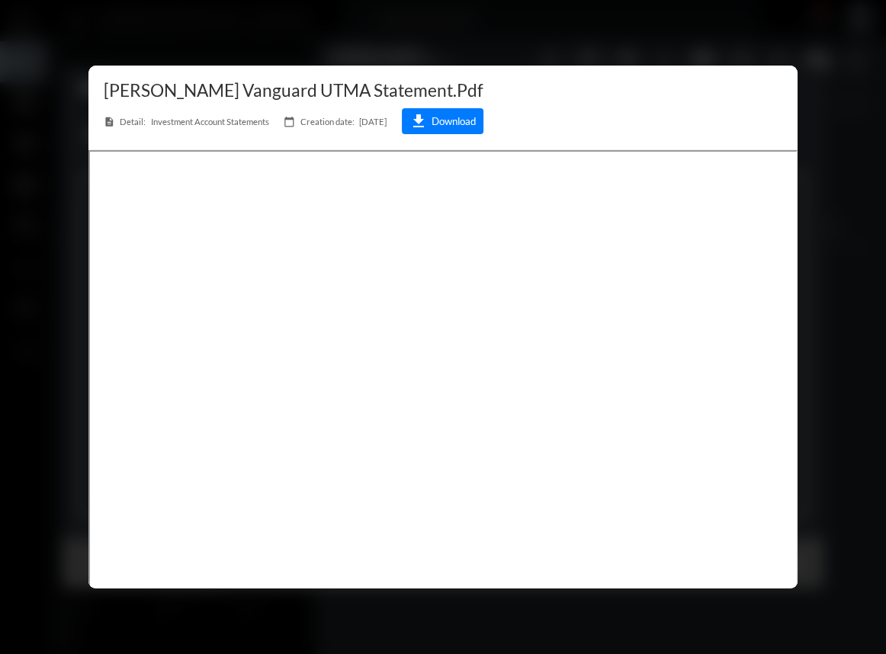
click at [387, 57] on div at bounding box center [443, 327] width 886 height 654
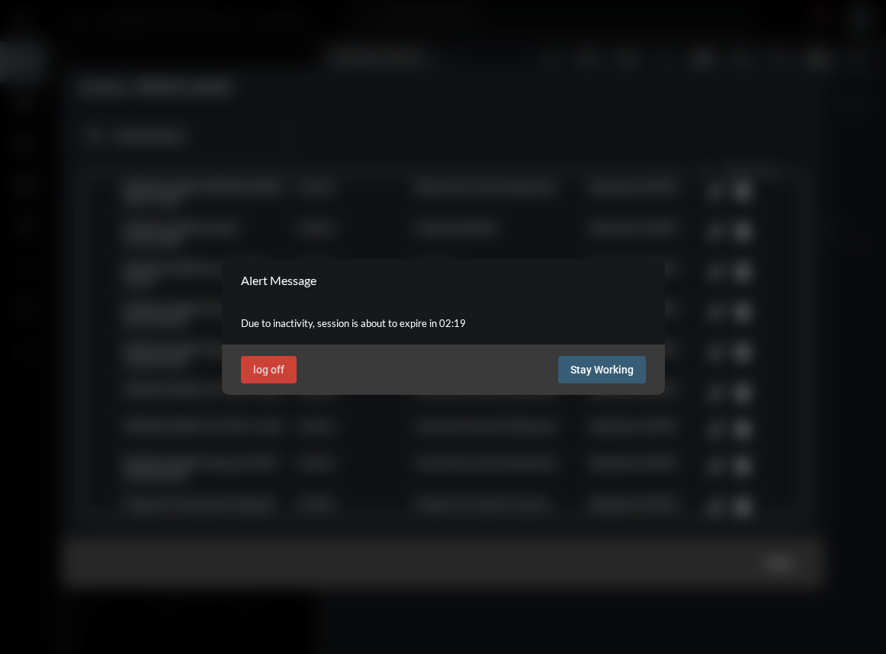
click at [613, 358] on button "Stay Working" at bounding box center [602, 369] width 88 height 27
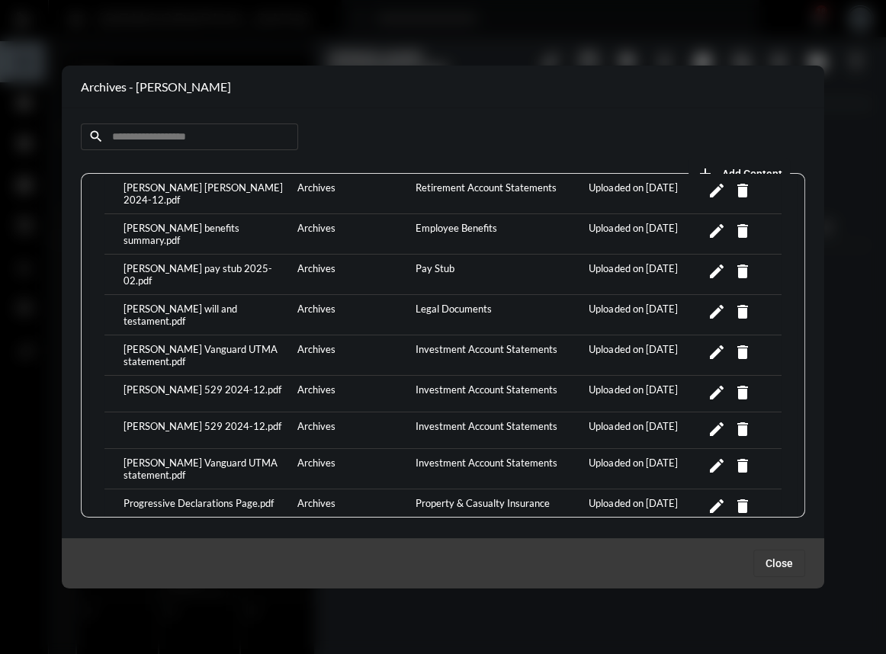
click at [336, 37] on div at bounding box center [443, 327] width 886 height 654
click at [793, 560] on span "Close" at bounding box center [779, 564] width 27 height 12
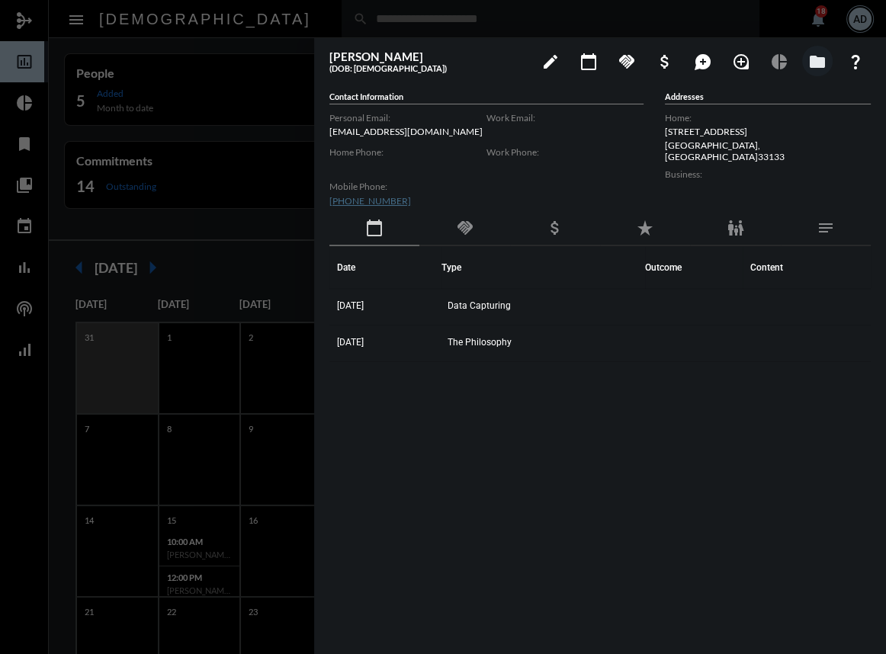
click at [276, 22] on div at bounding box center [443, 327] width 886 height 654
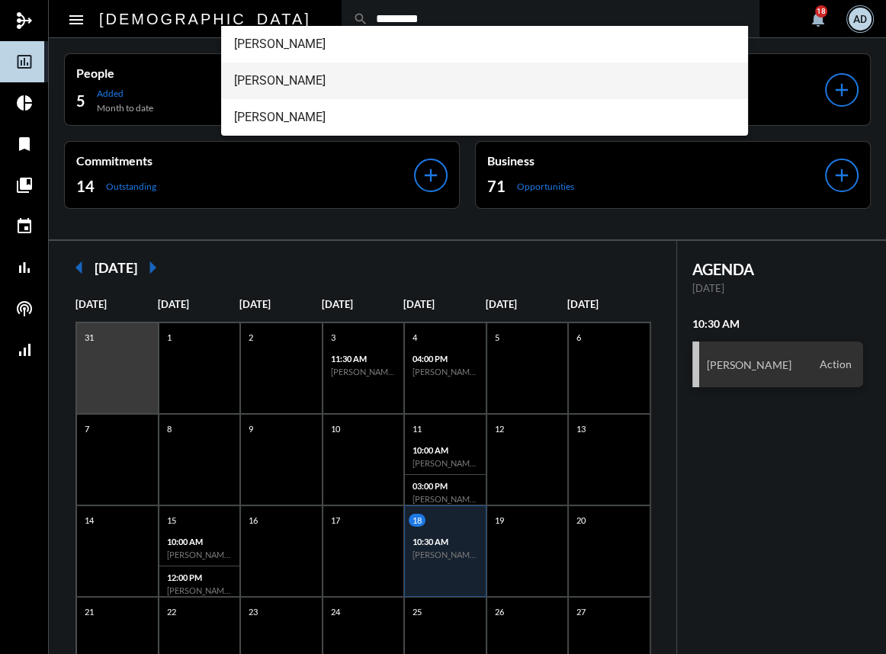
type input "*********"
click at [294, 88] on span "Christine Coder" at bounding box center [484, 81] width 502 height 37
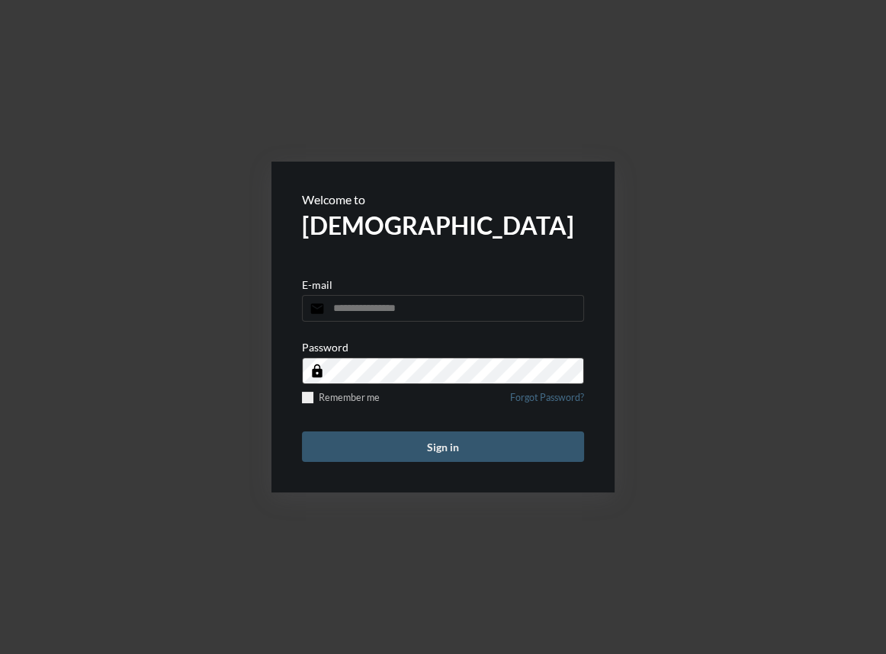
type input "**********"
click at [487, 445] on button "Sign in" at bounding box center [443, 447] width 282 height 31
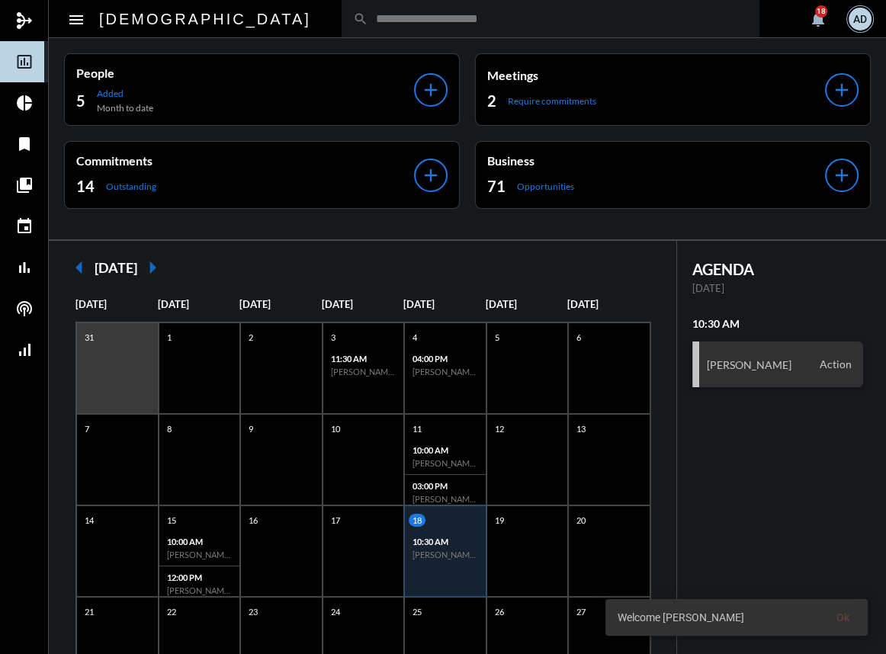
click at [368, 15] on input "text" at bounding box center [558, 18] width 380 height 13
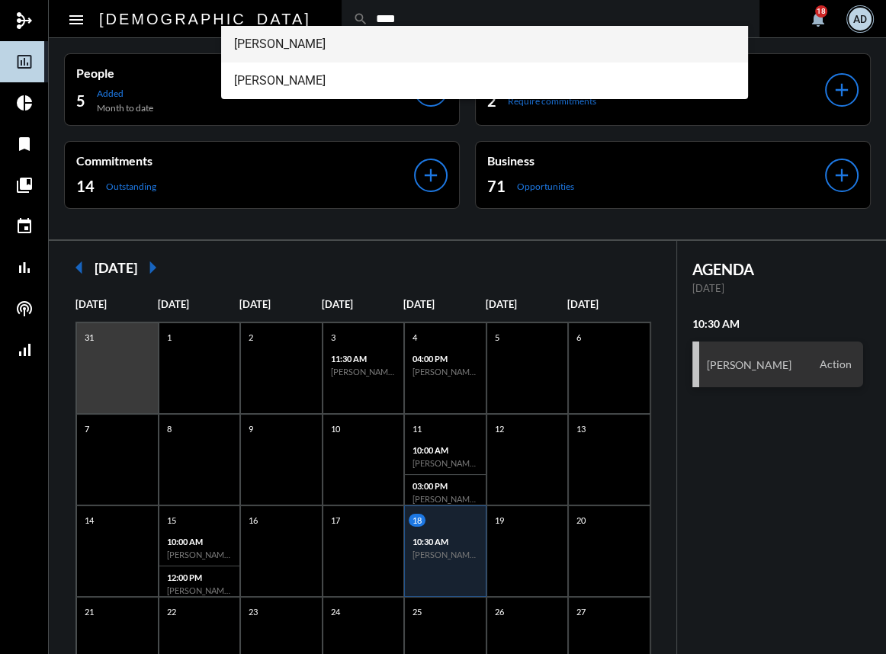
type input "****"
click at [343, 50] on span "[PERSON_NAME]" at bounding box center [484, 44] width 502 height 37
